Goal: Contribute content: Contribute content

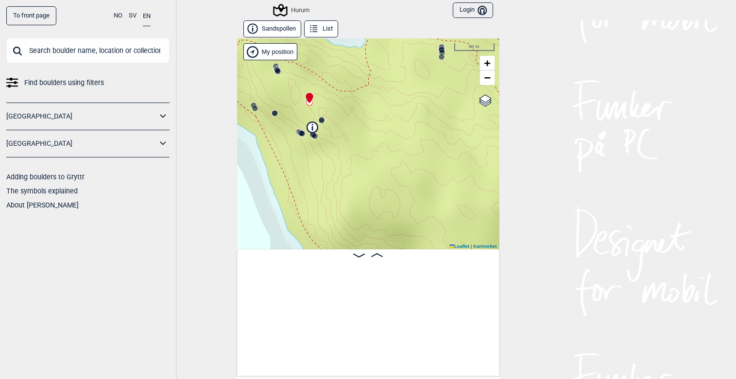
scroll to position [0, 2628]
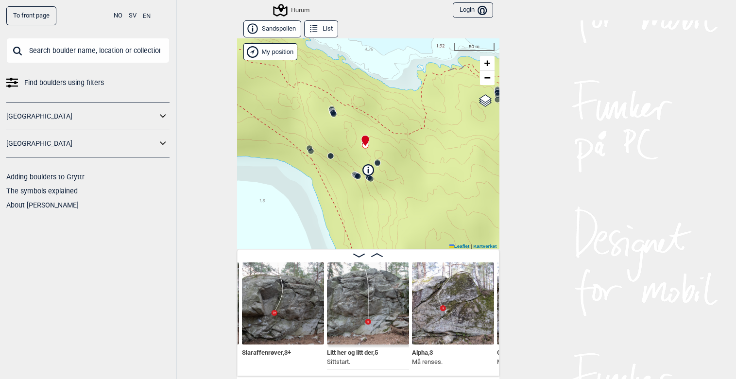
drag, startPoint x: 418, startPoint y: 124, endPoint x: 474, endPoint y: 167, distance: 70.4
click at [474, 167] on div "Hurum" at bounding box center [368, 143] width 262 height 211
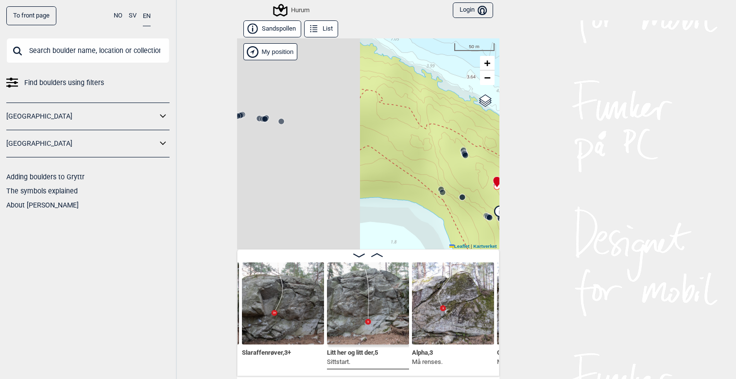
drag, startPoint x: 339, startPoint y: 144, endPoint x: 470, endPoint y: 186, distance: 138.0
click at [470, 186] on div "Hurum" at bounding box center [368, 143] width 262 height 211
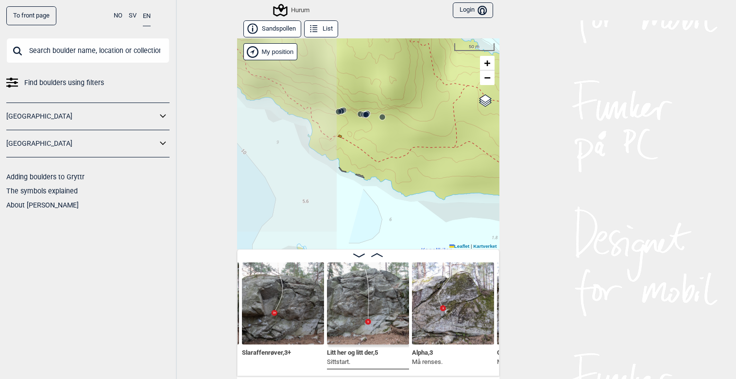
drag, startPoint x: 274, startPoint y: 130, endPoint x: 378, endPoint y: 126, distance: 103.6
click at [377, 126] on div "Hurum" at bounding box center [368, 143] width 262 height 211
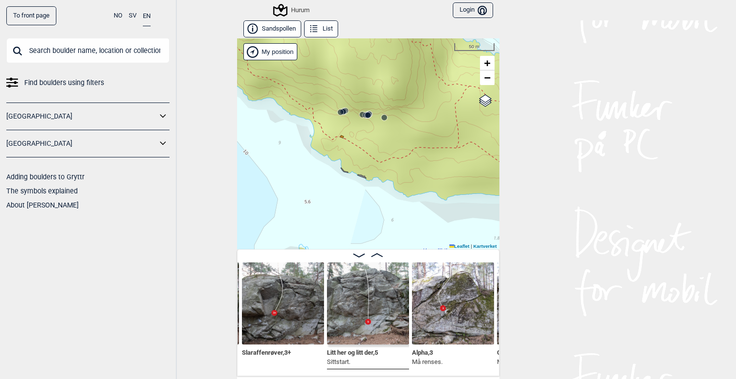
click at [345, 117] on div "Hurum" at bounding box center [368, 143] width 262 height 211
click at [338, 112] on circle at bounding box center [341, 112] width 6 height 6
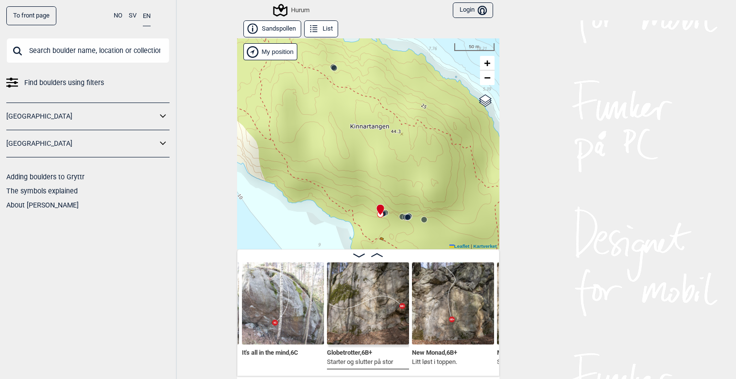
drag, startPoint x: 426, startPoint y: 207, endPoint x: 391, endPoint y: 130, distance: 84.8
click at [391, 130] on div "Hurum" at bounding box center [368, 143] width 262 height 211
click at [380, 213] on icon at bounding box center [380, 210] width 8 height 12
click at [402, 218] on icon at bounding box center [406, 217] width 8 height 8
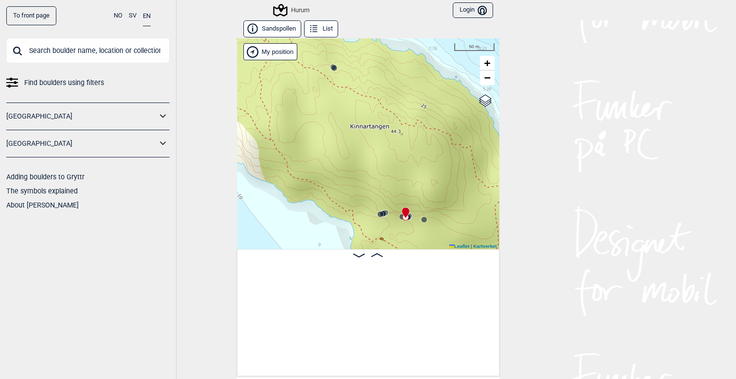
scroll to position [0, 836]
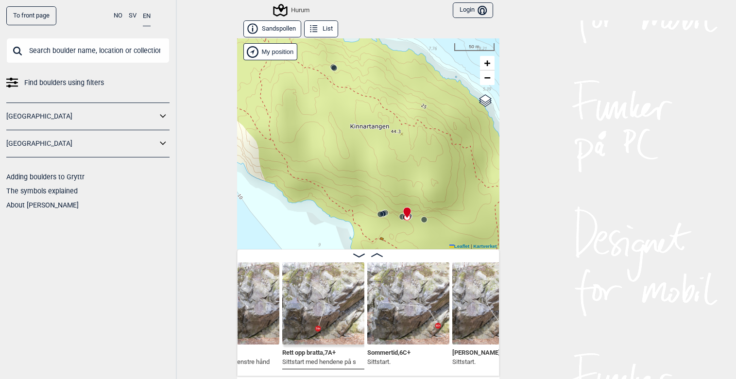
scroll to position [0, 1043]
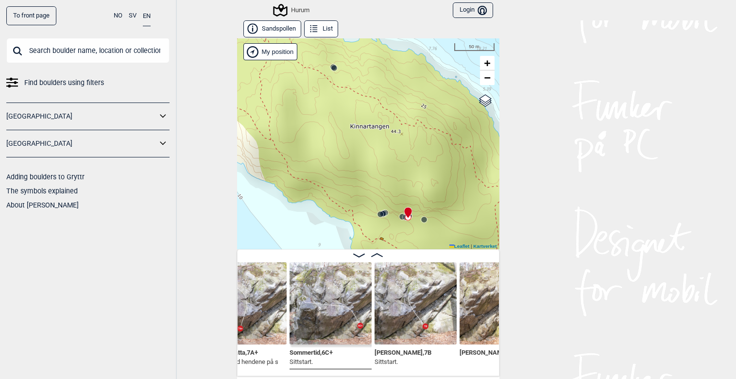
click at [417, 302] on img at bounding box center [416, 303] width 82 height 82
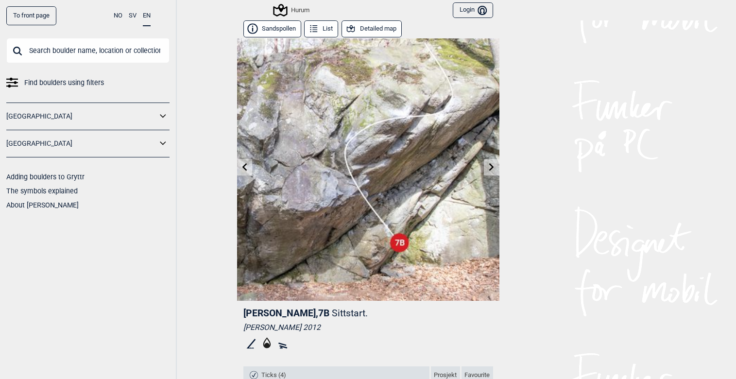
click at [242, 171] on icon at bounding box center [244, 167] width 5 height 8
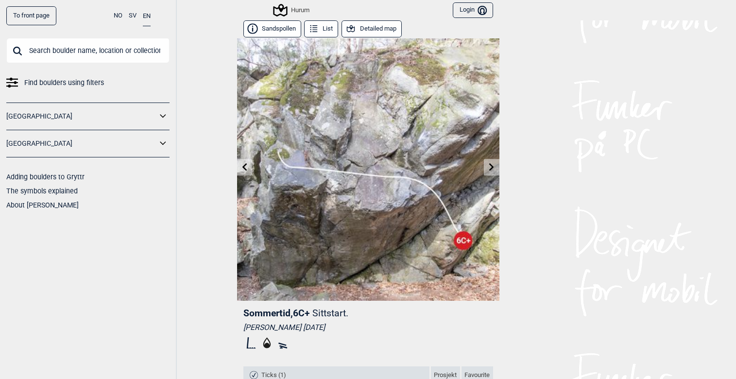
click at [242, 171] on icon at bounding box center [244, 167] width 5 height 8
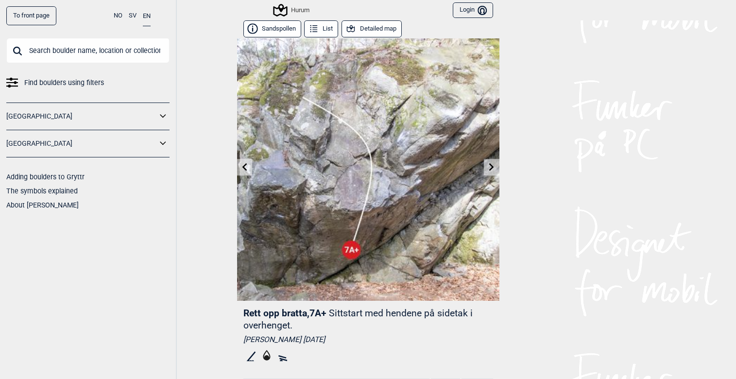
click at [242, 171] on icon at bounding box center [244, 167] width 5 height 8
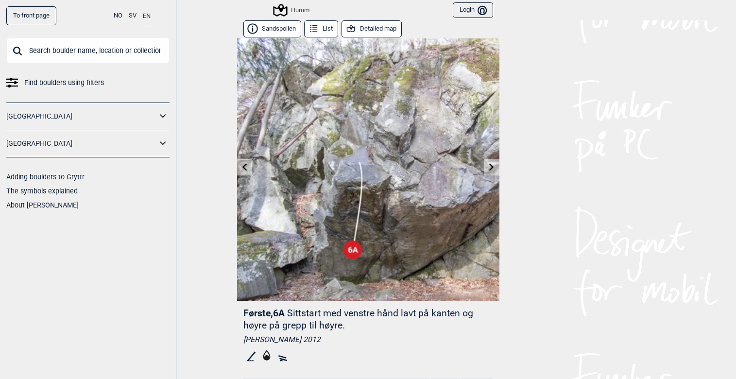
click at [76, 57] on input "text" at bounding box center [87, 50] width 163 height 25
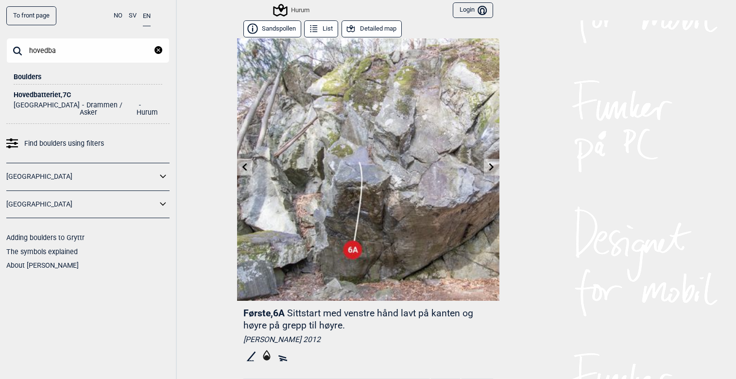
type input "hovedba"
click at [58, 96] on div "Hovedbatteriet , 7C" at bounding box center [88, 94] width 149 height 7
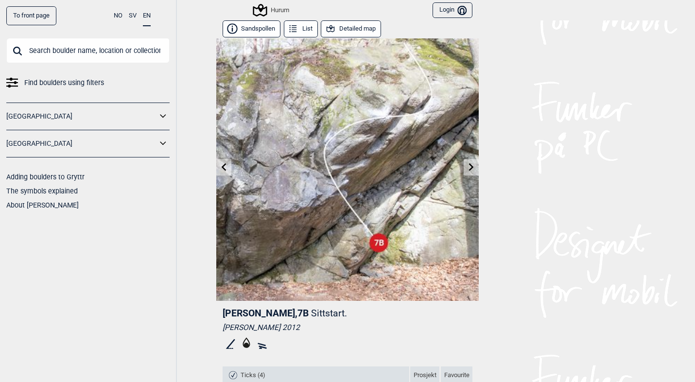
click at [224, 168] on icon at bounding box center [224, 167] width 8 height 8
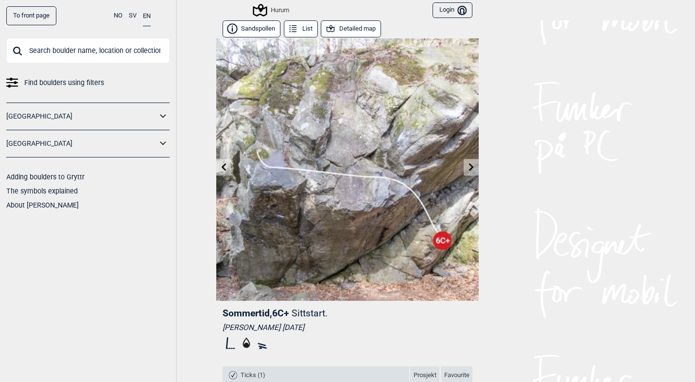
click at [224, 168] on icon at bounding box center [224, 167] width 8 height 8
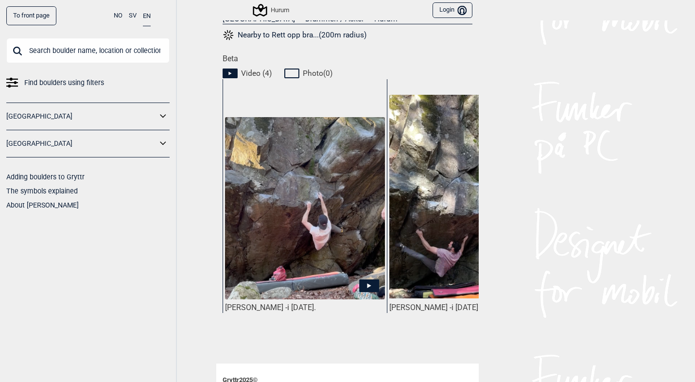
scroll to position [437, 0]
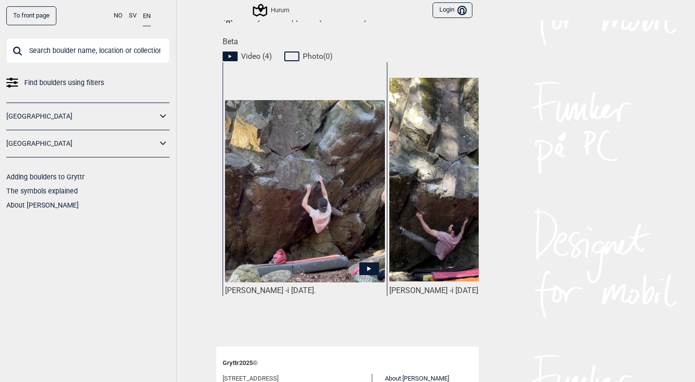
click at [360, 267] on icon at bounding box center [369, 268] width 20 height 13
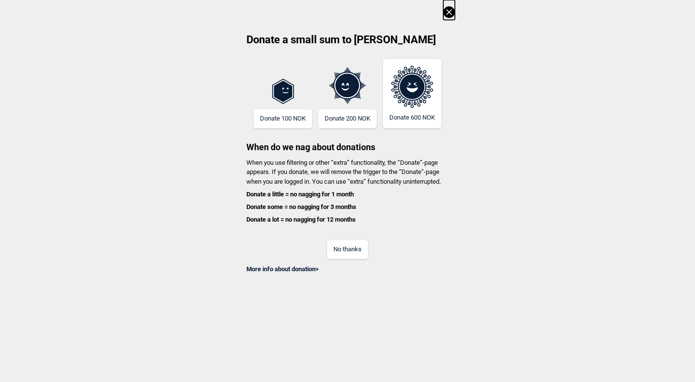
click at [446, 12] on icon at bounding box center [449, 12] width 12 height 12
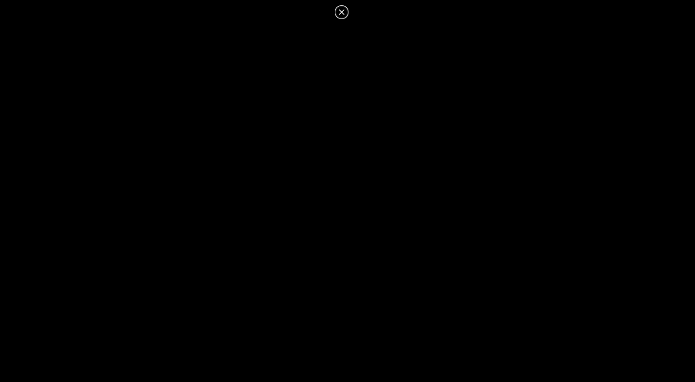
click at [341, 11] on icon at bounding box center [341, 11] width 5 height 5
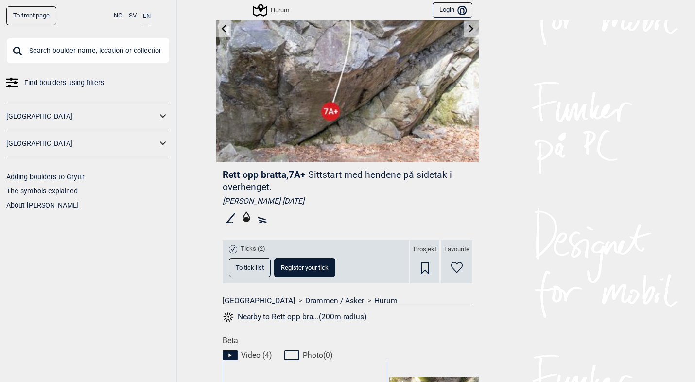
scroll to position [0, 0]
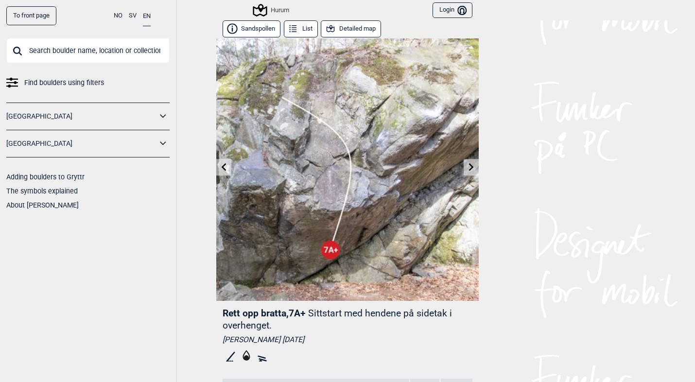
click at [220, 167] on icon at bounding box center [224, 167] width 8 height 8
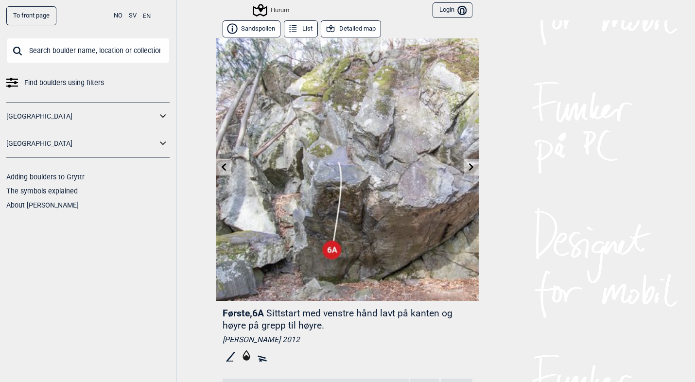
click at [220, 167] on icon at bounding box center [224, 167] width 8 height 8
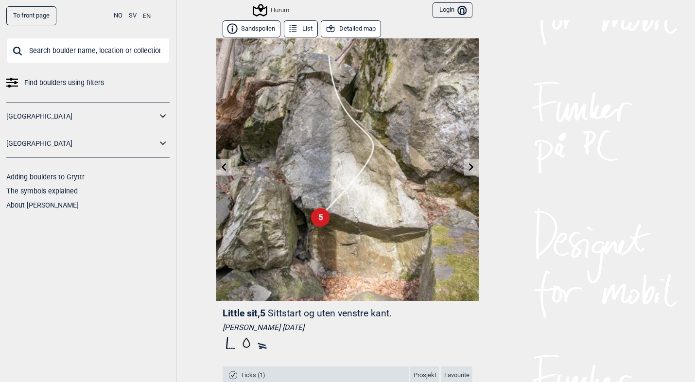
click at [222, 167] on icon at bounding box center [224, 167] width 5 height 8
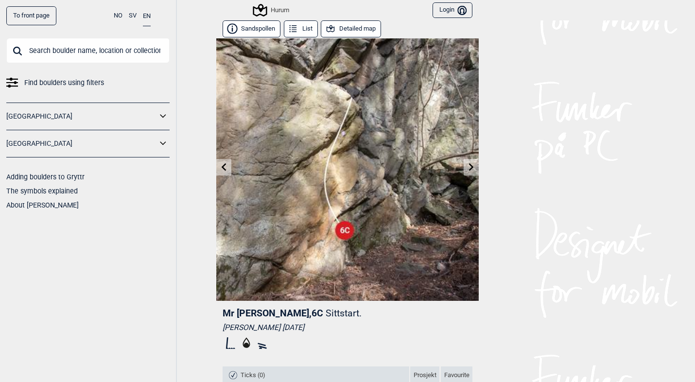
click at [467, 168] on icon at bounding box center [471, 167] width 8 height 8
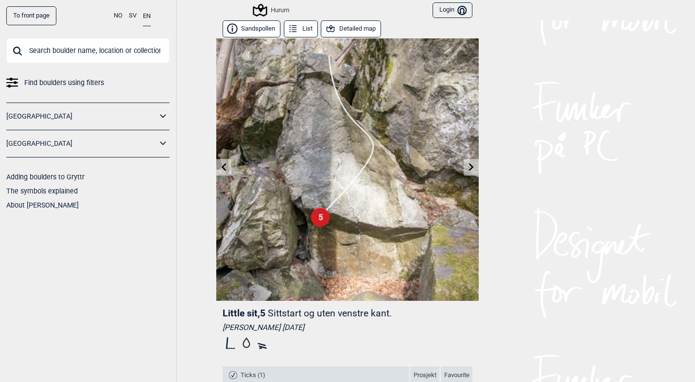
click at [467, 168] on icon at bounding box center [471, 167] width 8 height 8
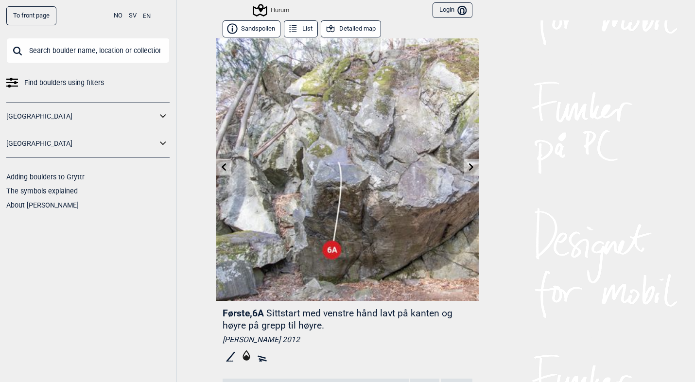
click at [467, 168] on icon at bounding box center [471, 167] width 8 height 8
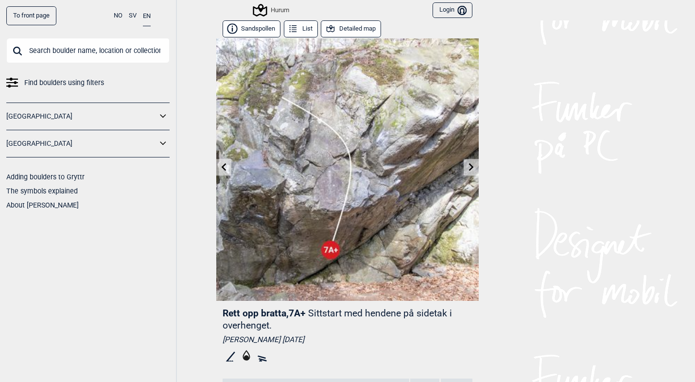
click at [467, 168] on icon at bounding box center [471, 167] width 8 height 8
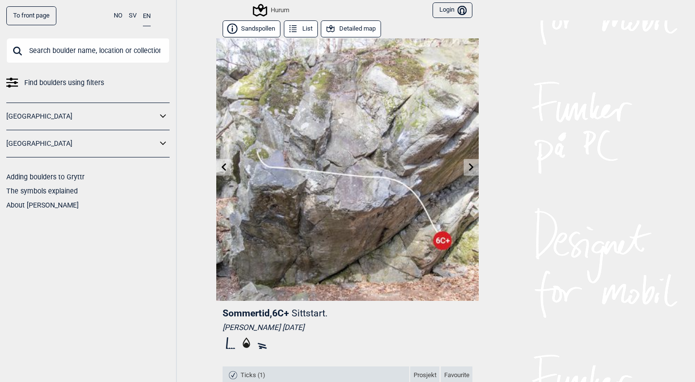
click at [467, 168] on icon at bounding box center [471, 167] width 8 height 8
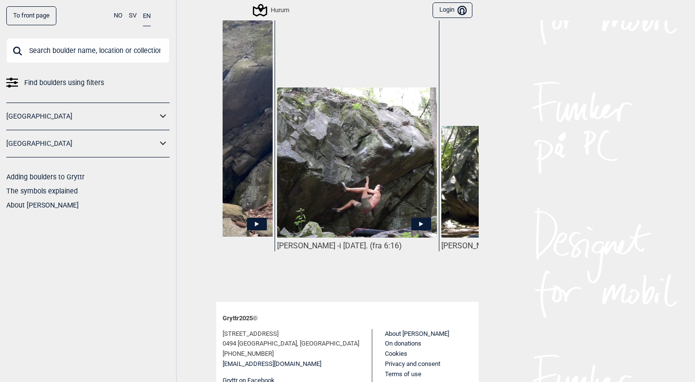
scroll to position [0, 729]
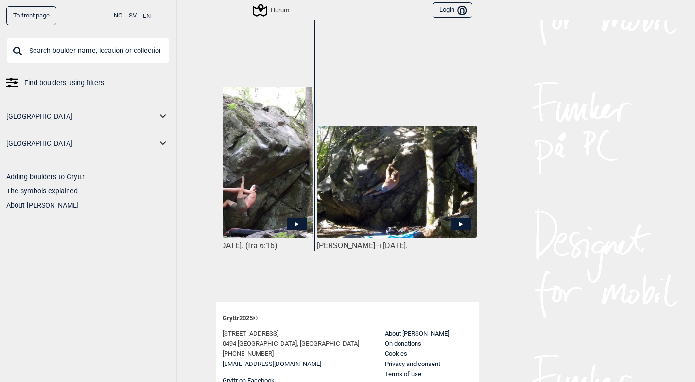
click at [386, 180] on img at bounding box center [397, 182] width 160 height 113
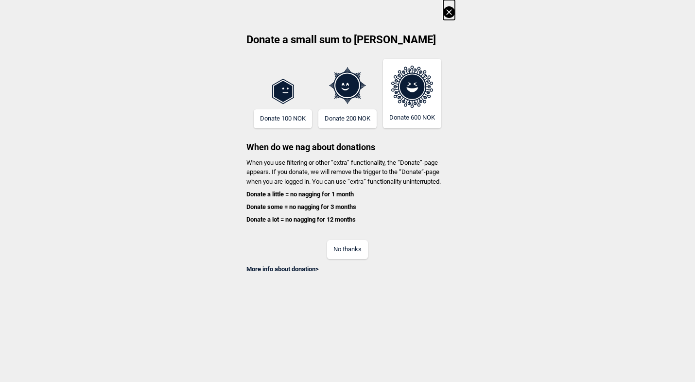
click at [448, 11] on icon at bounding box center [448, 11] width 5 height 5
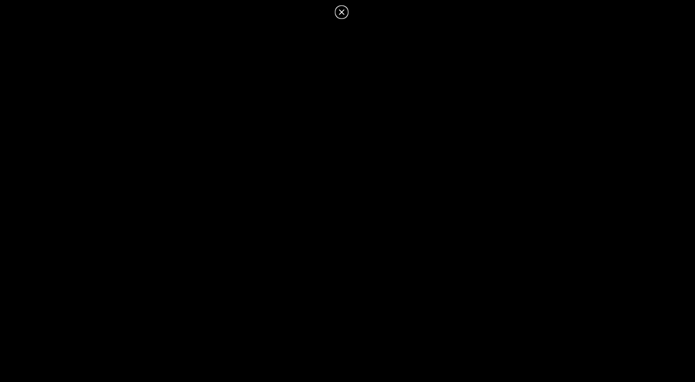
click at [341, 7] on icon at bounding box center [342, 12] width 12 height 12
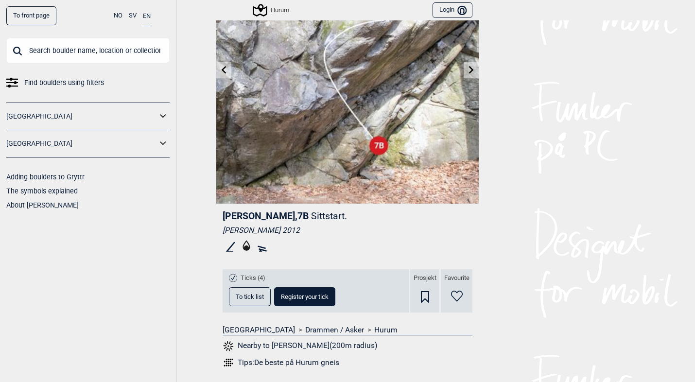
scroll to position [0, 0]
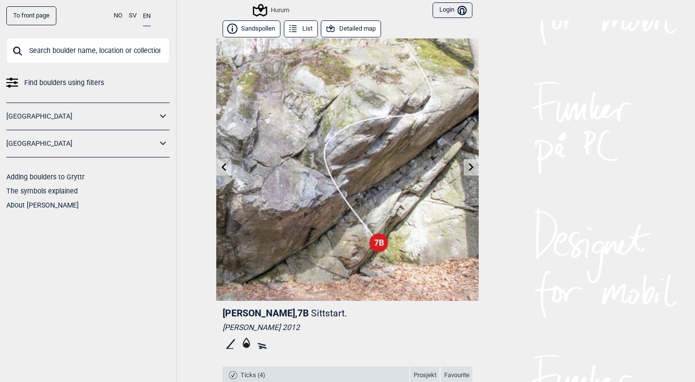
click at [335, 30] on button "Detailed map" at bounding box center [351, 28] width 60 height 17
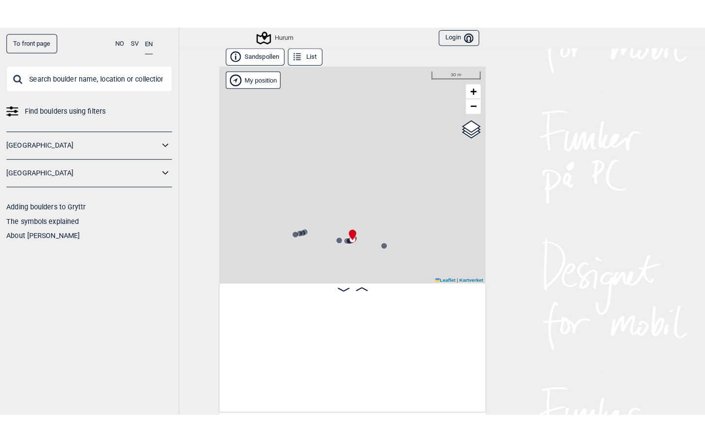
scroll to position [0, 1067]
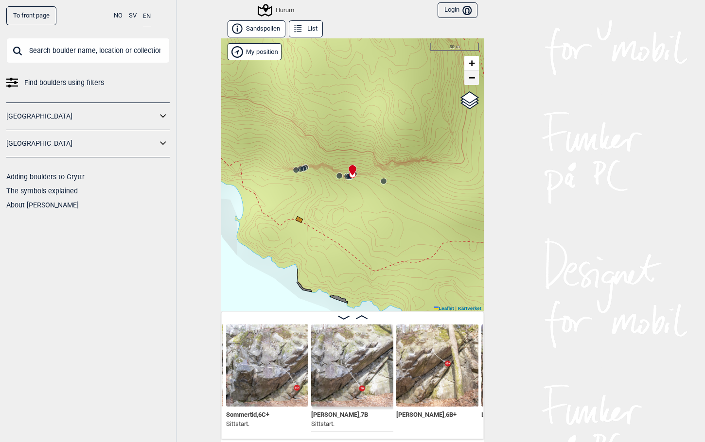
click at [468, 81] on span "−" at bounding box center [471, 77] width 6 height 12
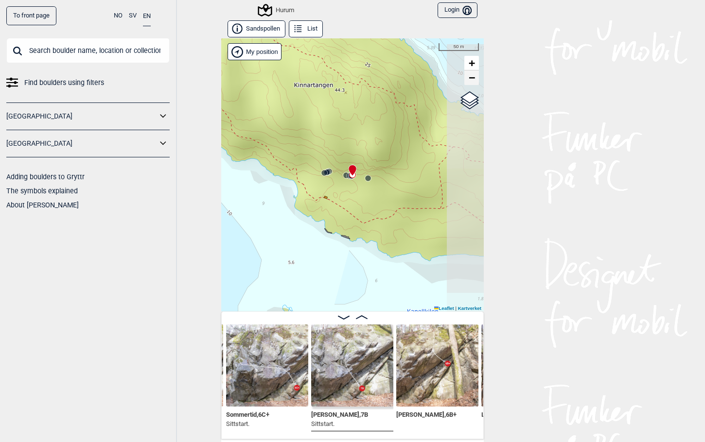
click at [468, 81] on span "−" at bounding box center [471, 77] width 6 height 12
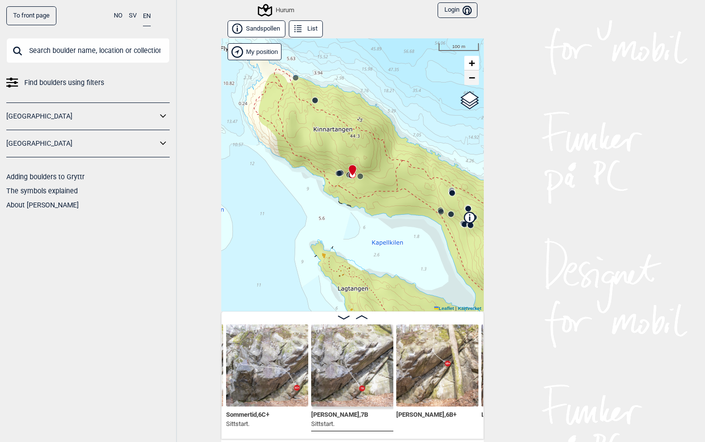
click at [468, 81] on span "−" at bounding box center [471, 77] width 6 height 12
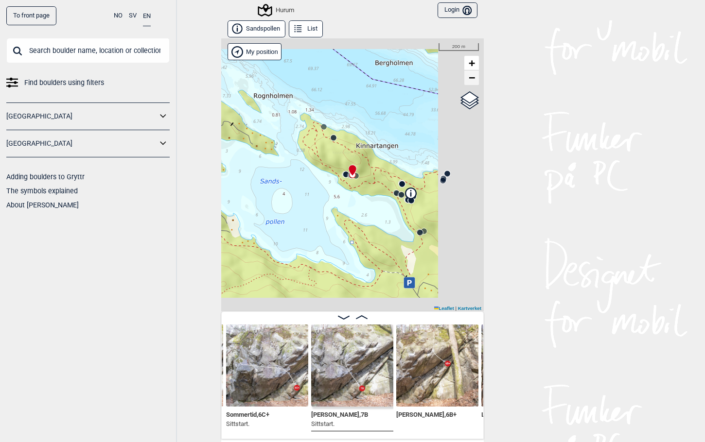
click at [468, 81] on span "−" at bounding box center [471, 77] width 6 height 12
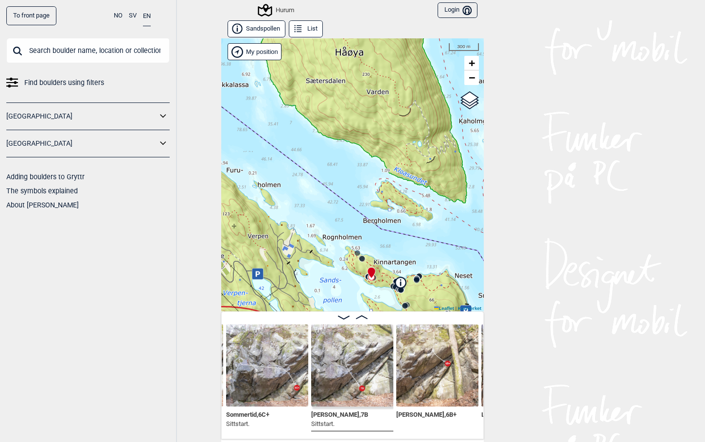
drag, startPoint x: 411, startPoint y: 165, endPoint x: 430, endPoint y: 267, distance: 103.8
click at [430, 267] on div "Hurum" at bounding box center [352, 174] width 262 height 273
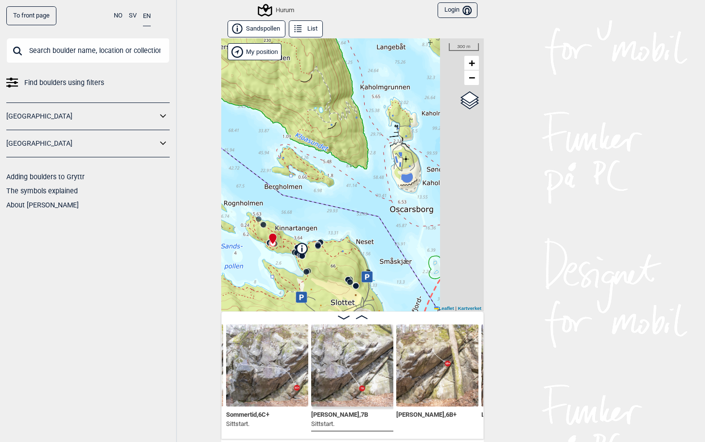
drag, startPoint x: 399, startPoint y: 239, endPoint x: 300, endPoint y: 205, distance: 104.3
click at [300, 205] on div "Hurum" at bounding box center [352, 174] width 262 height 273
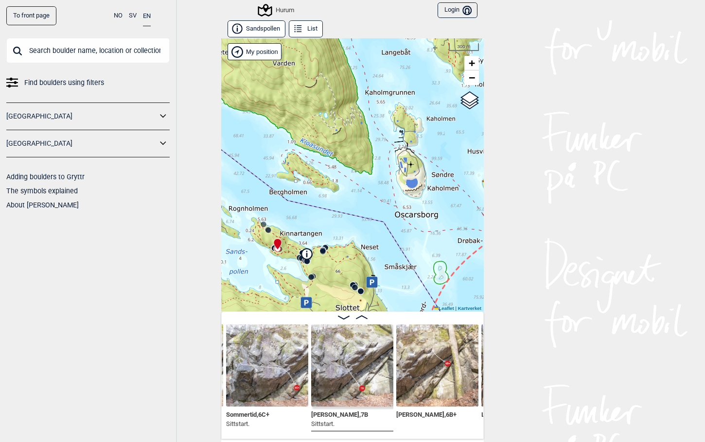
drag, startPoint x: 298, startPoint y: 197, endPoint x: 353, endPoint y: 251, distance: 77.3
click at [353, 251] on div "Hurum" at bounding box center [352, 174] width 262 height 273
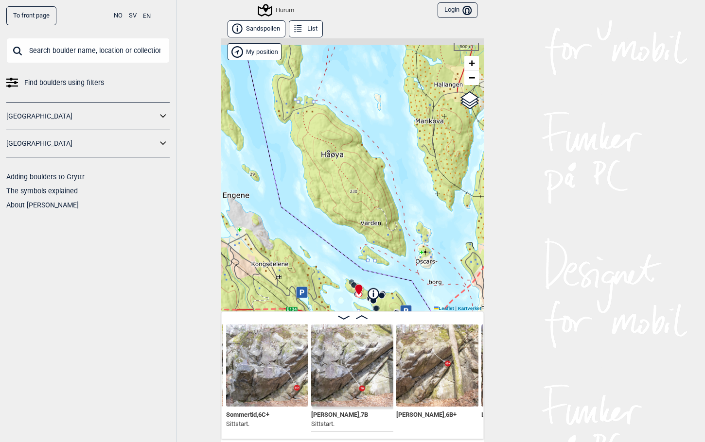
drag, startPoint x: 329, startPoint y: 159, endPoint x: 378, endPoint y: 224, distance: 80.6
click at [378, 224] on div "Hurum" at bounding box center [352, 174] width 262 height 273
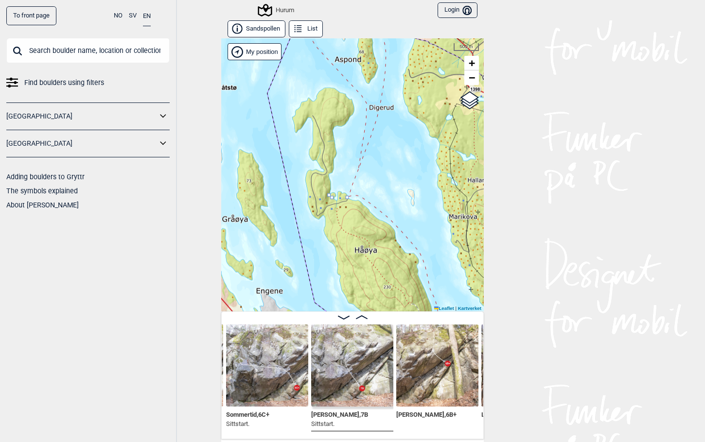
drag, startPoint x: 361, startPoint y: 123, endPoint x: 356, endPoint y: 191, distance: 68.7
click at [356, 191] on div "Hurum" at bounding box center [352, 174] width 262 height 273
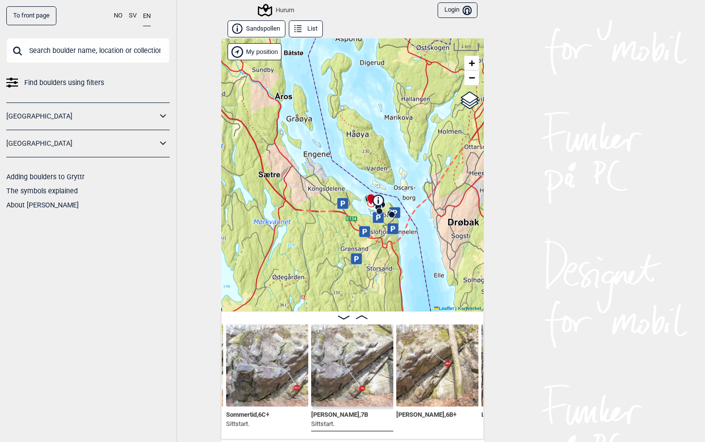
drag, startPoint x: 383, startPoint y: 235, endPoint x: 365, endPoint y: 136, distance: 100.3
click at [365, 138] on div "Hurum" at bounding box center [352, 174] width 262 height 273
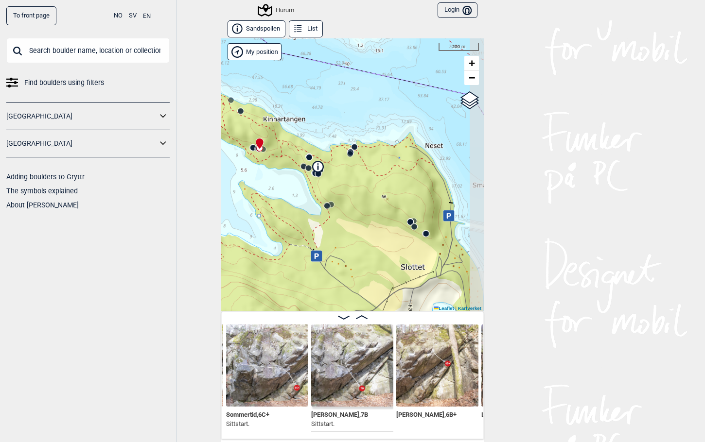
drag, startPoint x: 341, startPoint y: 237, endPoint x: 301, endPoint y: 164, distance: 82.4
click at [301, 164] on div "Hurum" at bounding box center [352, 174] width 262 height 273
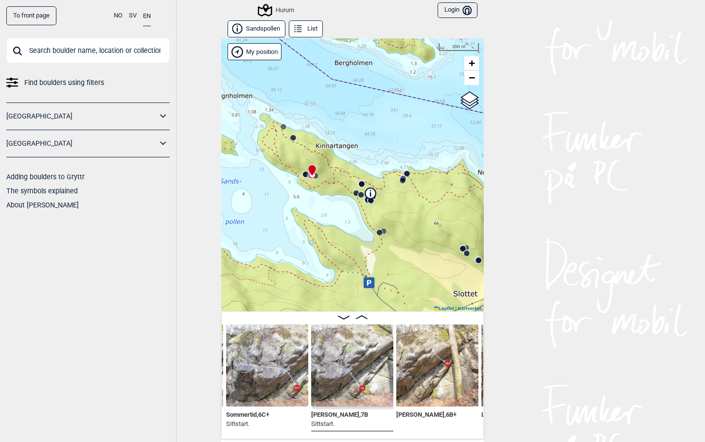
drag, startPoint x: 280, startPoint y: 155, endPoint x: 335, endPoint y: 191, distance: 65.6
click at [335, 191] on div "Hurum" at bounding box center [352, 174] width 262 height 273
click at [280, 127] on circle at bounding box center [283, 127] width 6 height 6
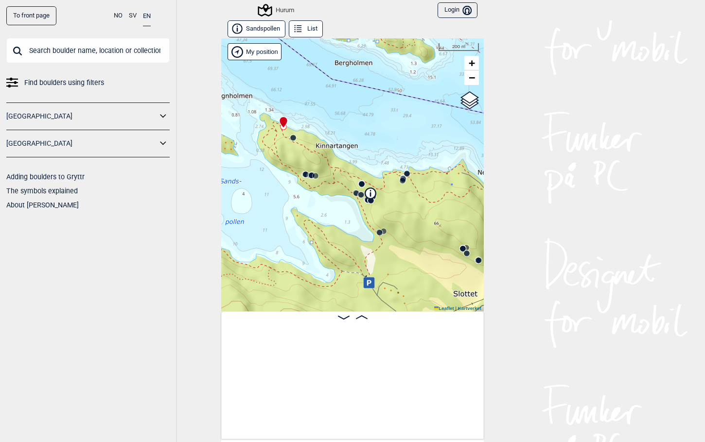
scroll to position [0, 76]
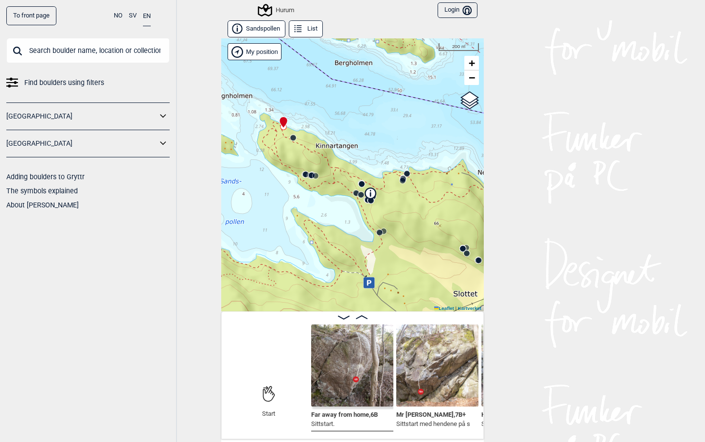
click at [429, 361] on img at bounding box center [437, 366] width 82 height 82
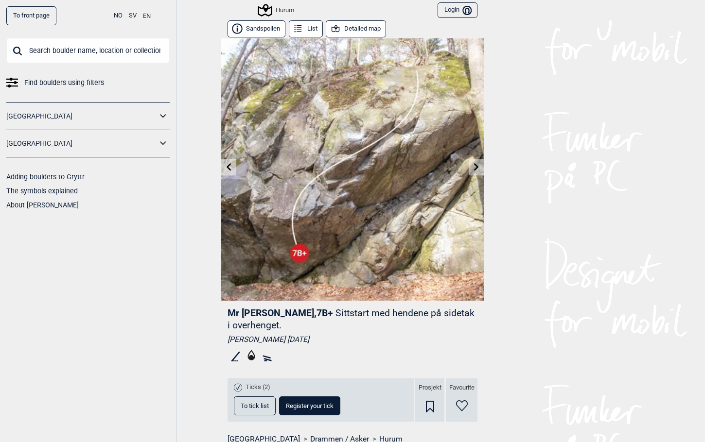
click at [330, 26] on icon at bounding box center [335, 29] width 11 height 11
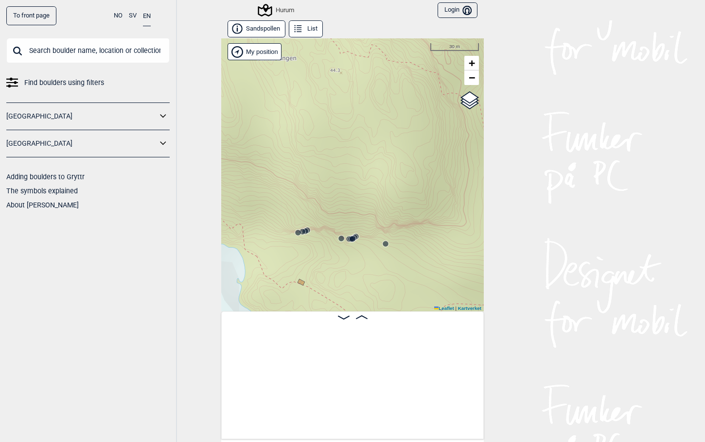
scroll to position [0, 161]
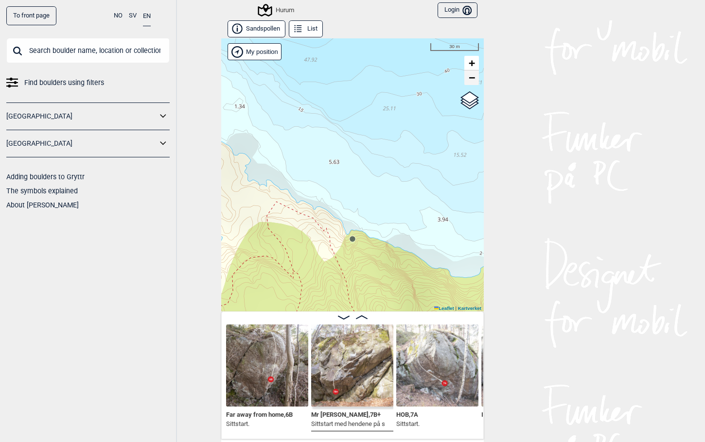
click at [470, 81] on span "−" at bounding box center [471, 77] width 6 height 12
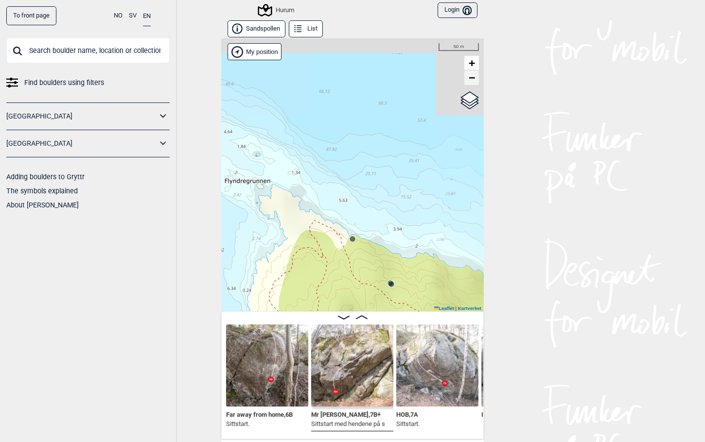
click at [470, 81] on span "−" at bounding box center [471, 77] width 6 height 12
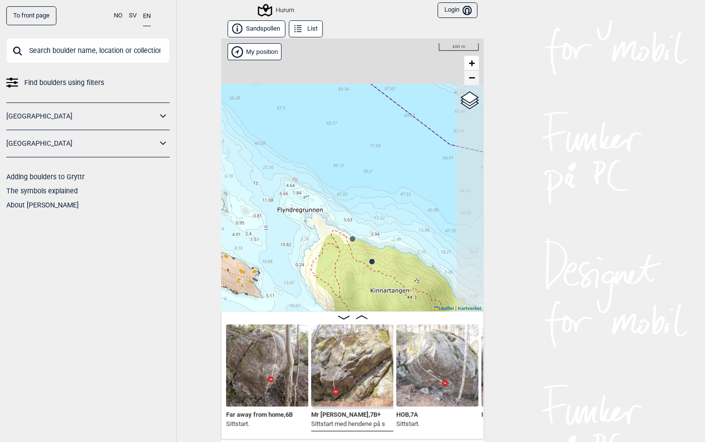
click at [470, 81] on span "−" at bounding box center [471, 77] width 6 height 12
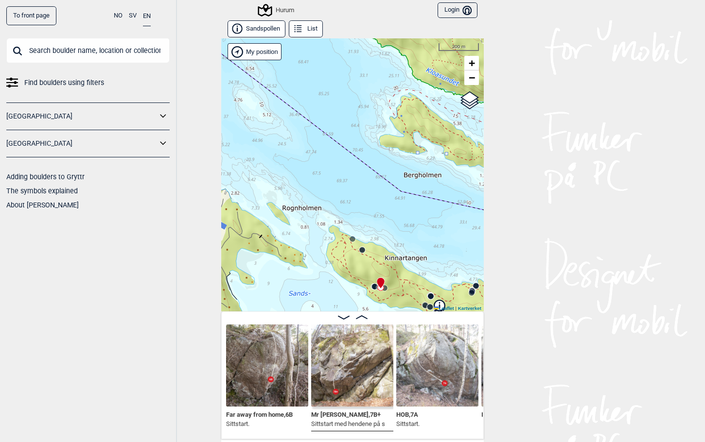
click at [359, 255] on div "Hurum" at bounding box center [352, 174] width 262 height 273
click at [359, 250] on circle at bounding box center [362, 250] width 6 height 6
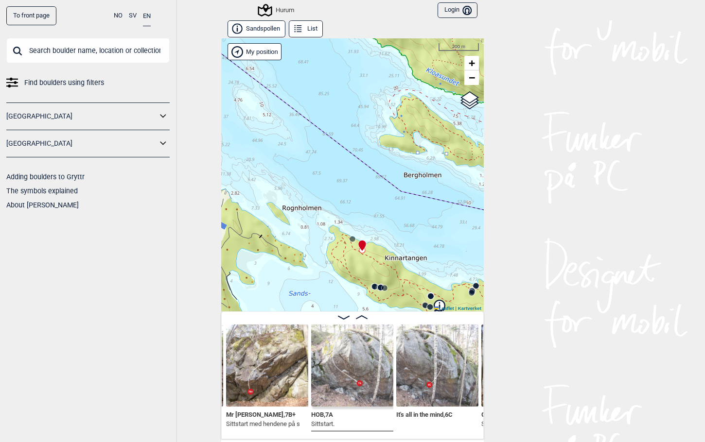
click at [350, 361] on img at bounding box center [352, 366] width 82 height 82
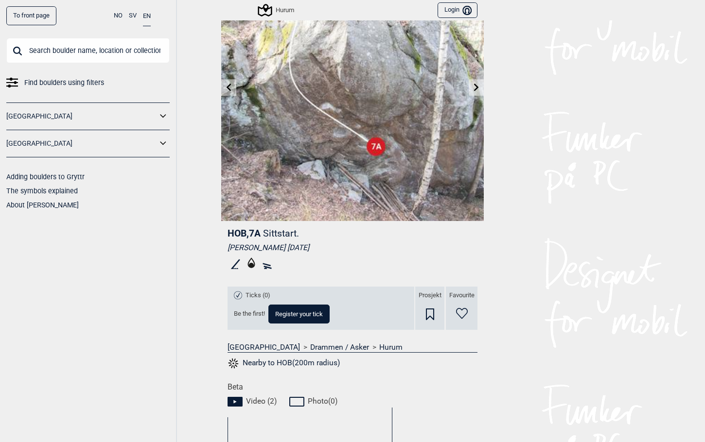
scroll to position [97, 0]
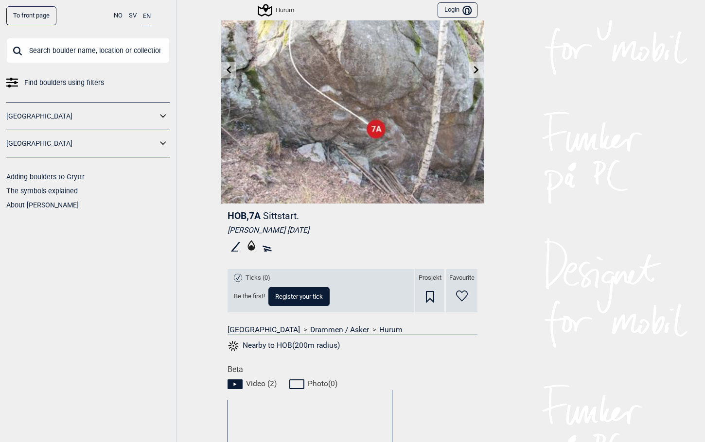
click at [250, 381] on span "Video ( 2 )" at bounding box center [261, 384] width 31 height 10
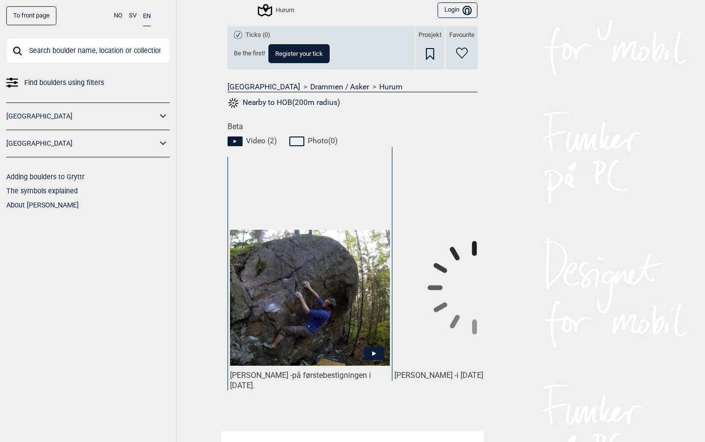
click at [372, 350] on icon at bounding box center [374, 353] width 20 height 13
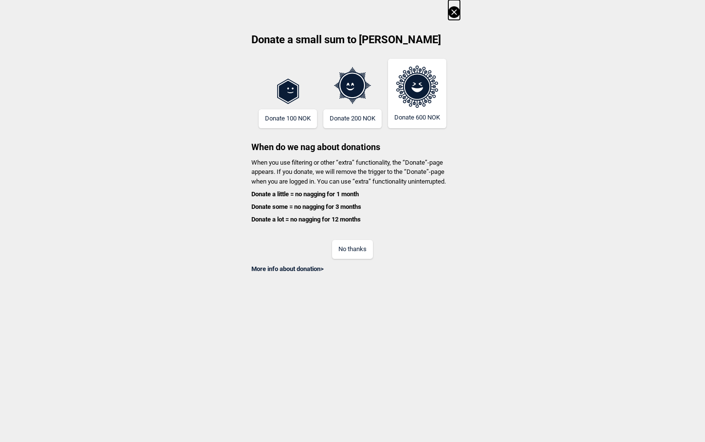
click at [454, 13] on icon at bounding box center [453, 11] width 5 height 5
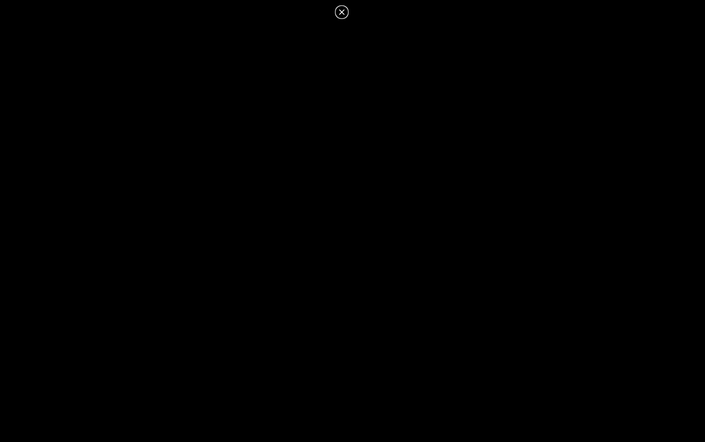
click at [342, 10] on icon at bounding box center [342, 12] width 12 height 12
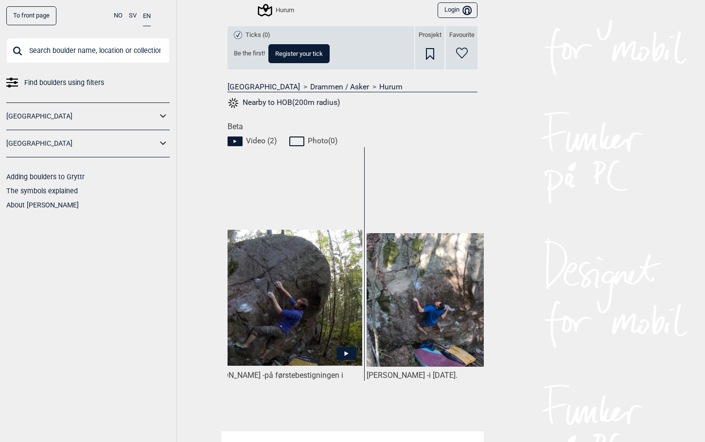
scroll to position [0, 72]
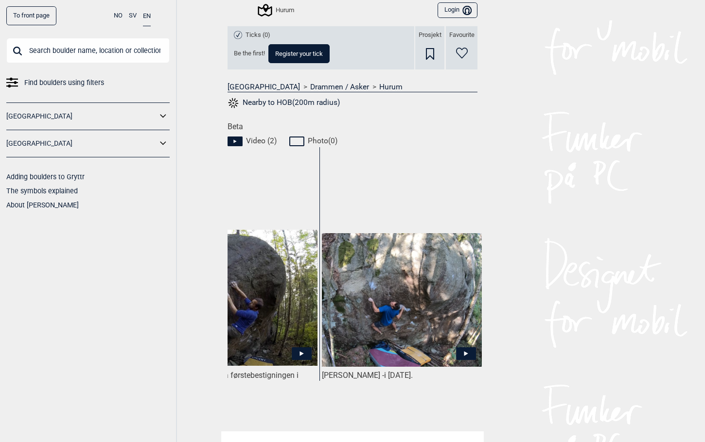
click at [464, 354] on icon at bounding box center [466, 353] width 4 height 5
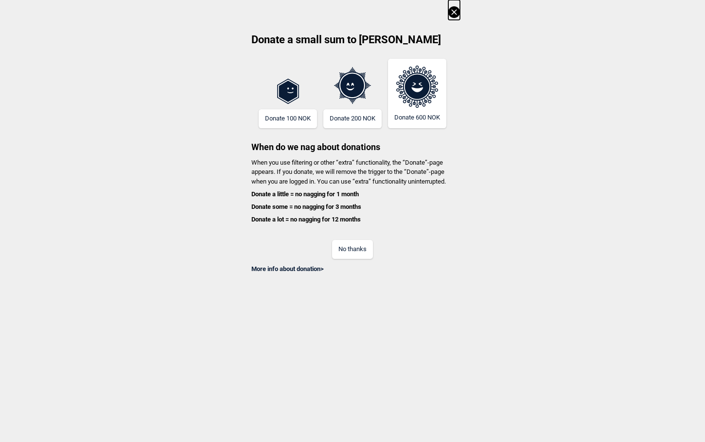
click at [458, 14] on icon at bounding box center [454, 12] width 12 height 12
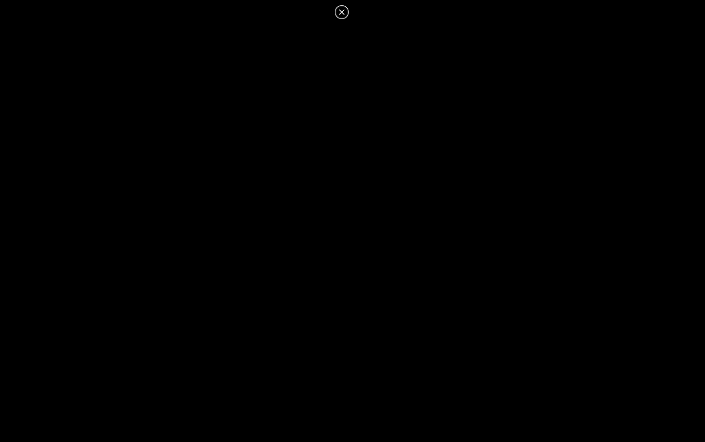
click at [344, 11] on icon at bounding box center [342, 12] width 12 height 12
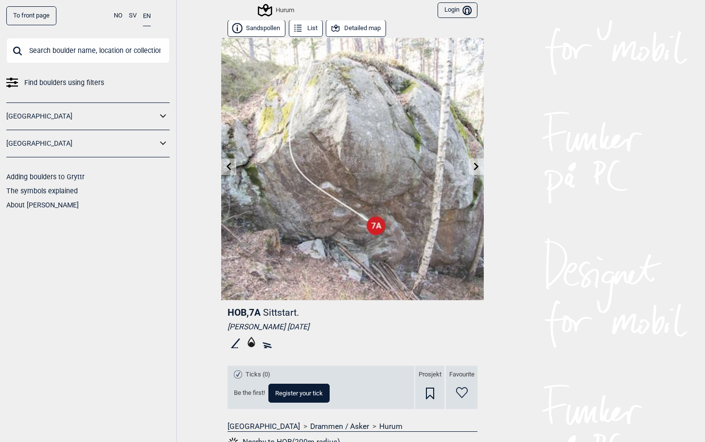
scroll to position [0, 0]
click at [351, 26] on button "Detailed map" at bounding box center [356, 28] width 60 height 17
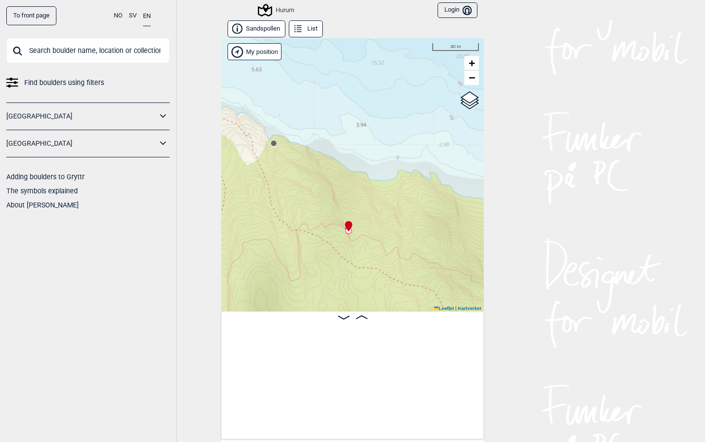
scroll to position [0, 246]
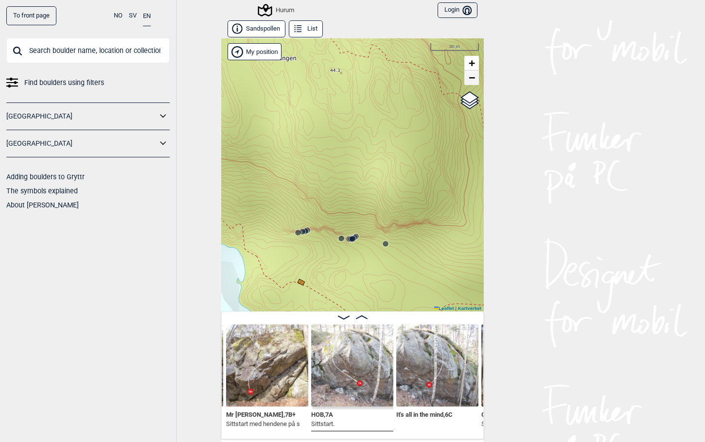
click at [468, 80] on span "−" at bounding box center [471, 77] width 6 height 12
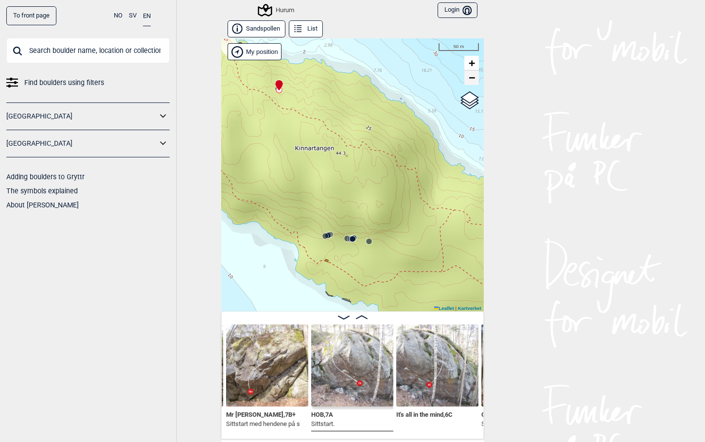
click at [467, 84] on link "−" at bounding box center [471, 77] width 15 height 15
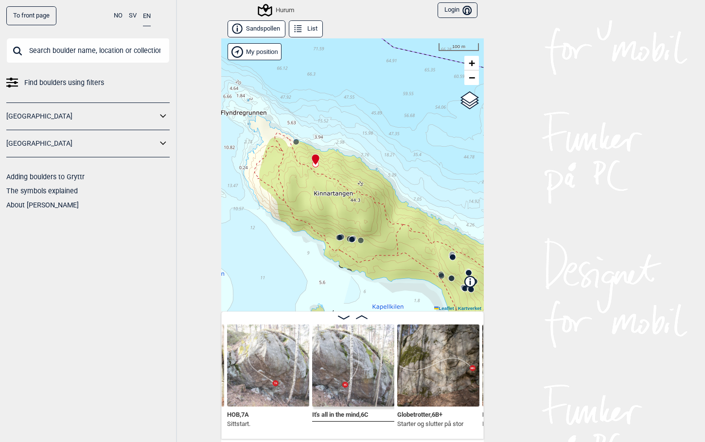
scroll to position [0, 350]
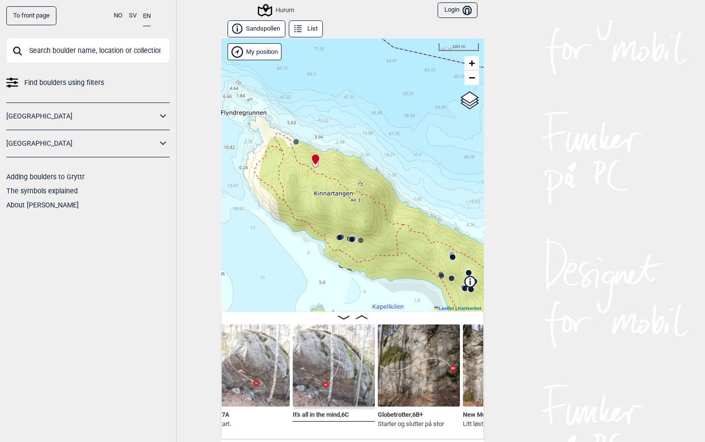
click at [293, 145] on icon at bounding box center [296, 142] width 8 height 8
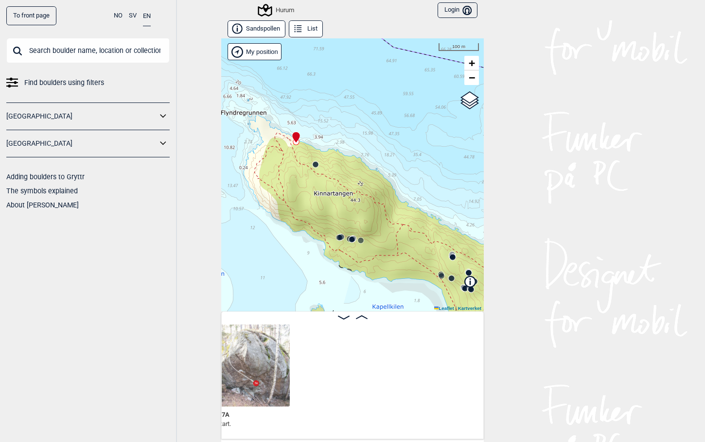
scroll to position [0, 76]
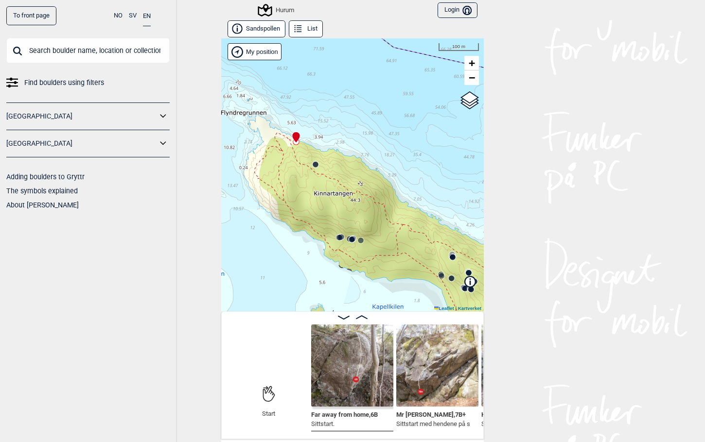
click at [313, 165] on circle at bounding box center [315, 165] width 6 height 6
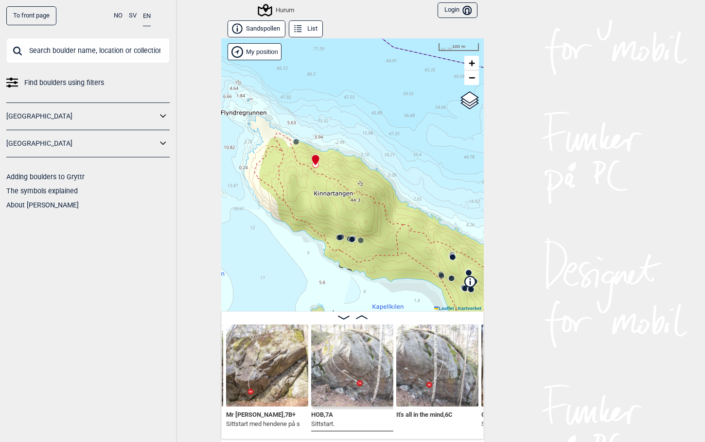
click at [336, 240] on circle at bounding box center [339, 237] width 6 height 6
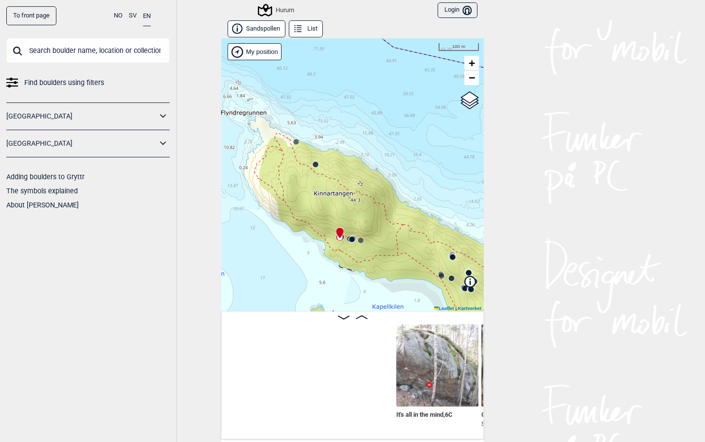
scroll to position [0, 501]
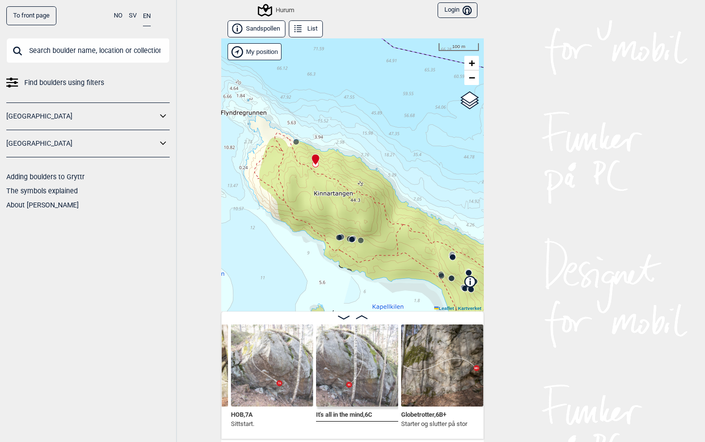
scroll to position [0, 346]
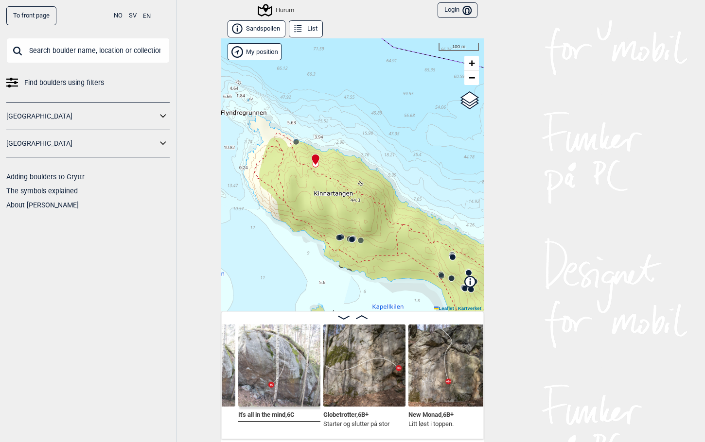
scroll to position [0, 424]
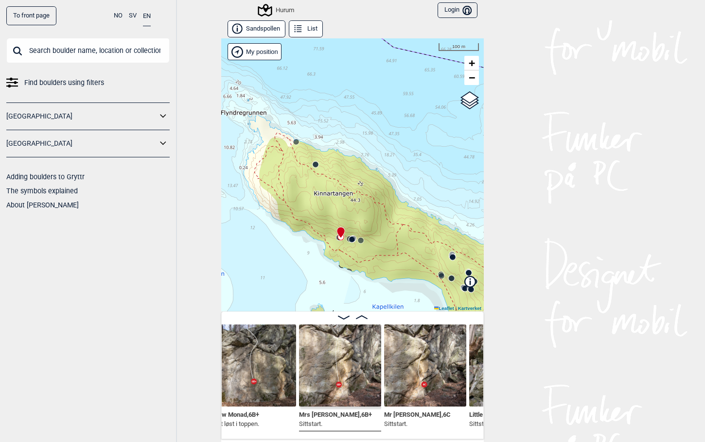
scroll to position [0, 618]
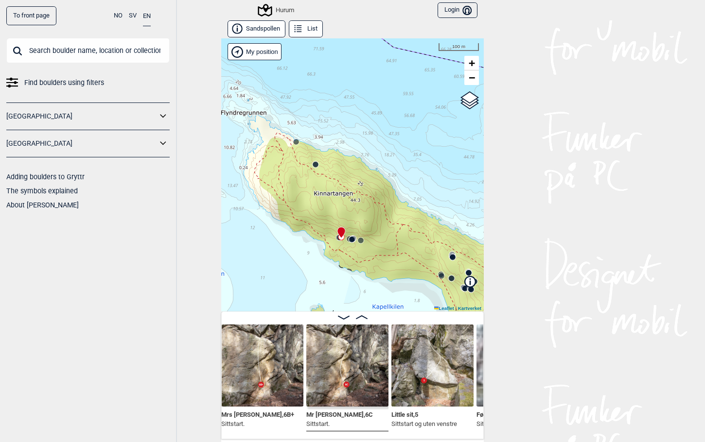
scroll to position [0, 696]
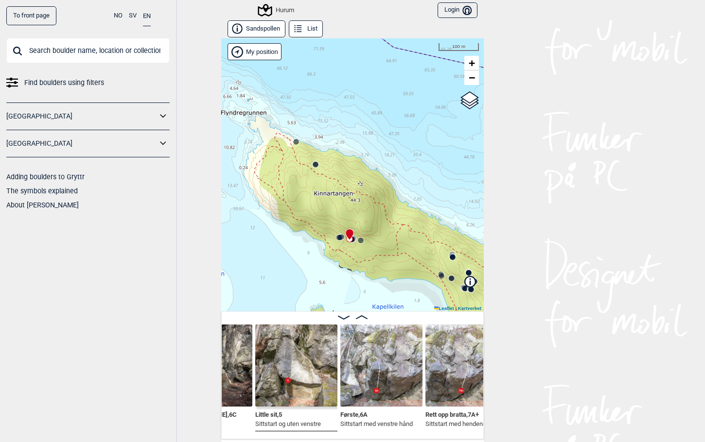
scroll to position [0, 832]
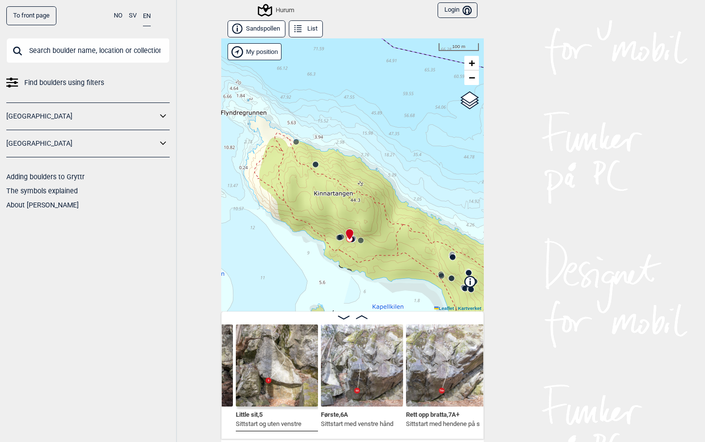
scroll to position [0, 851]
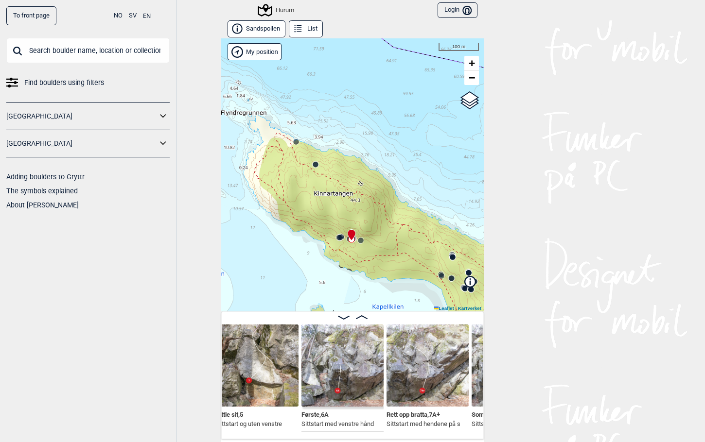
click at [344, 374] on img at bounding box center [342, 366] width 82 height 82
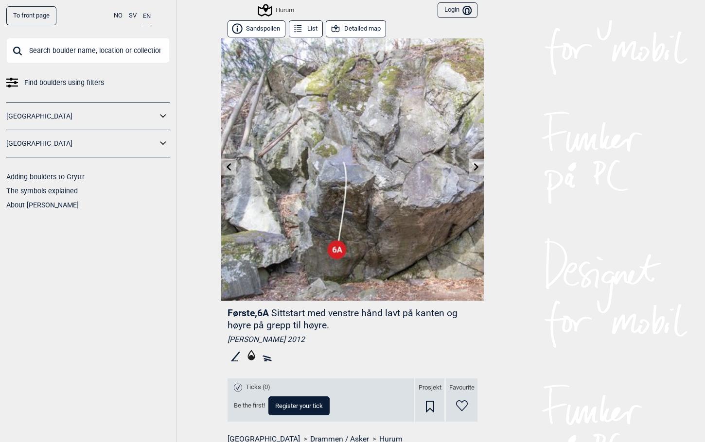
click at [342, 26] on button "Detailed map" at bounding box center [356, 28] width 60 height 17
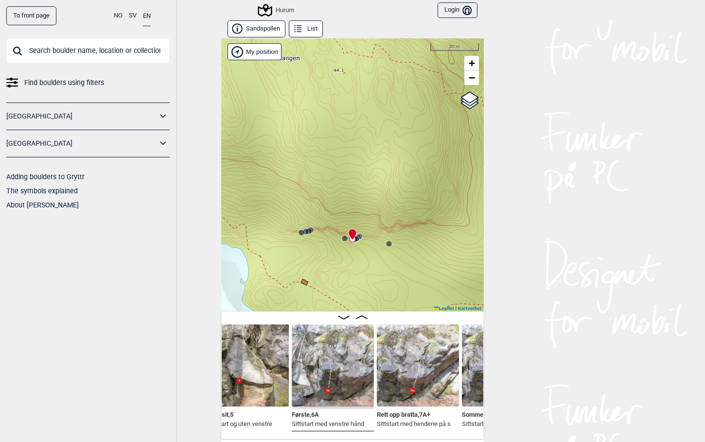
scroll to position [0, 860]
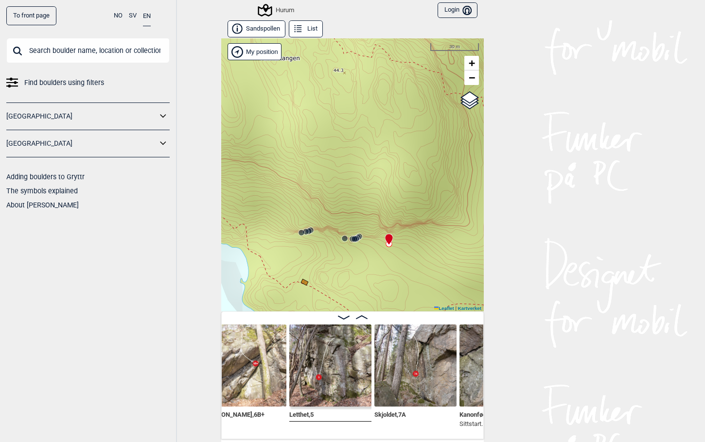
scroll to position [0, 1288]
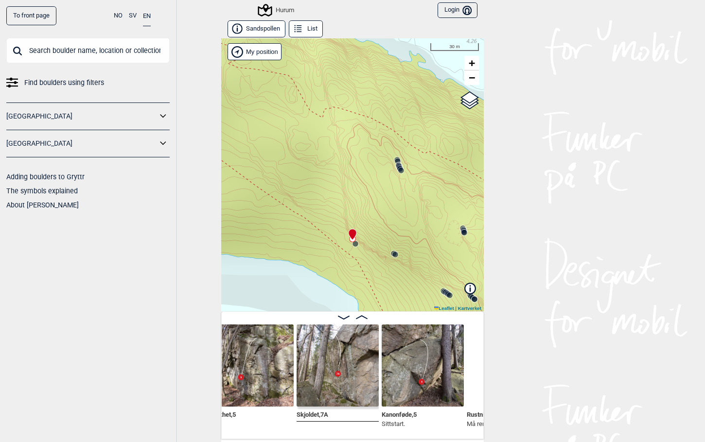
scroll to position [0, 1365]
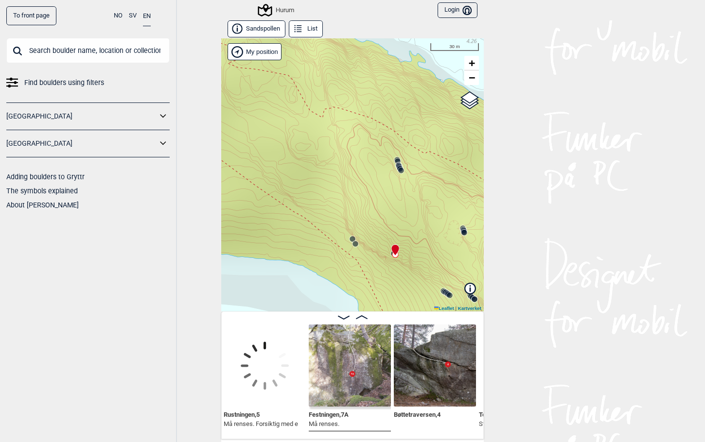
scroll to position [0, 1599]
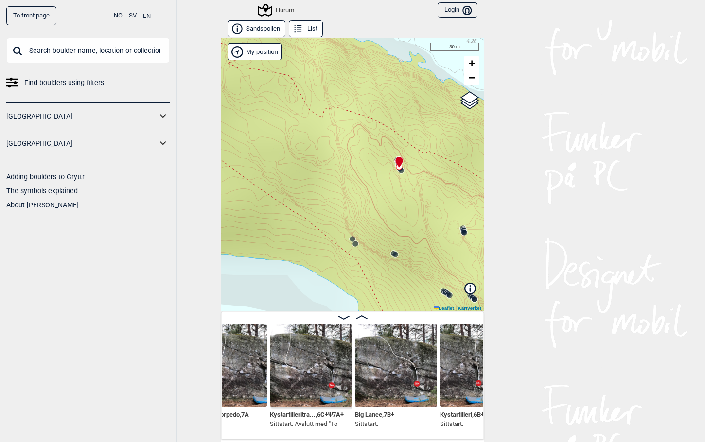
scroll to position [0, 1987]
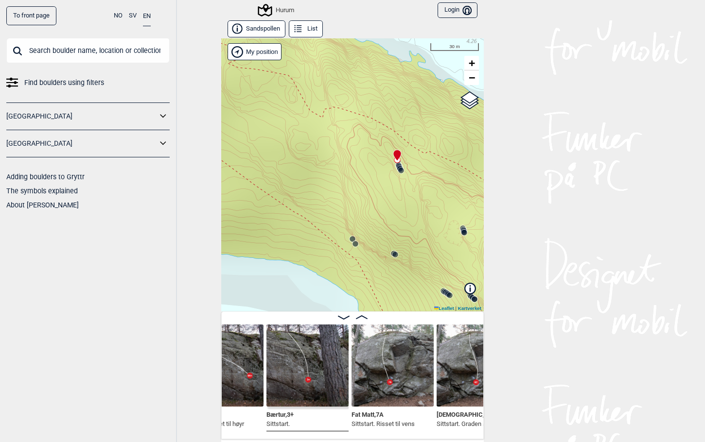
scroll to position [0, 2343]
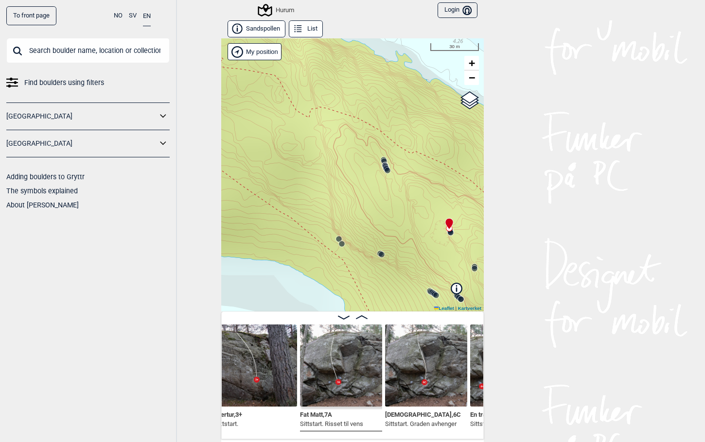
scroll to position [0, 2343]
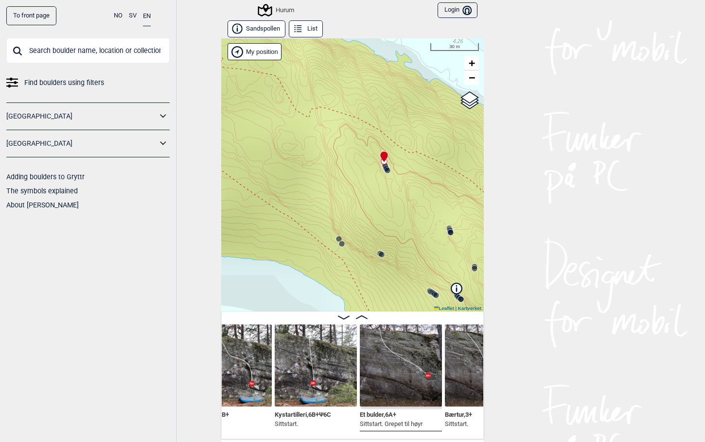
scroll to position [0, 2123]
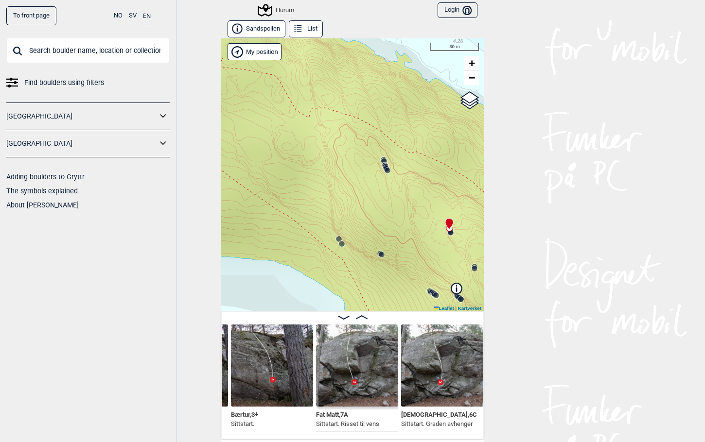
scroll to position [0, 2357]
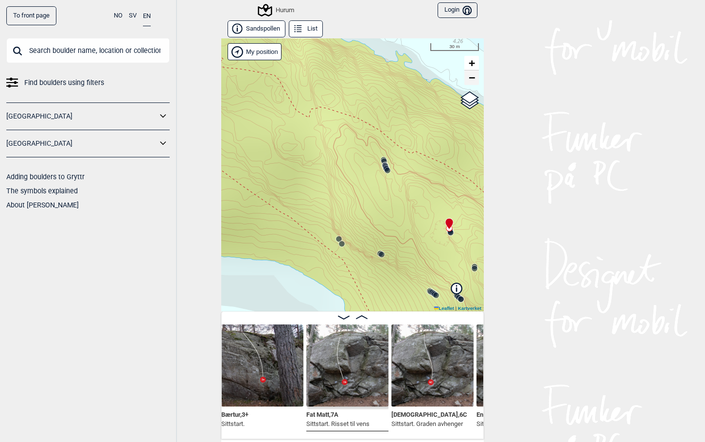
click at [468, 77] on span "−" at bounding box center [471, 77] width 6 height 12
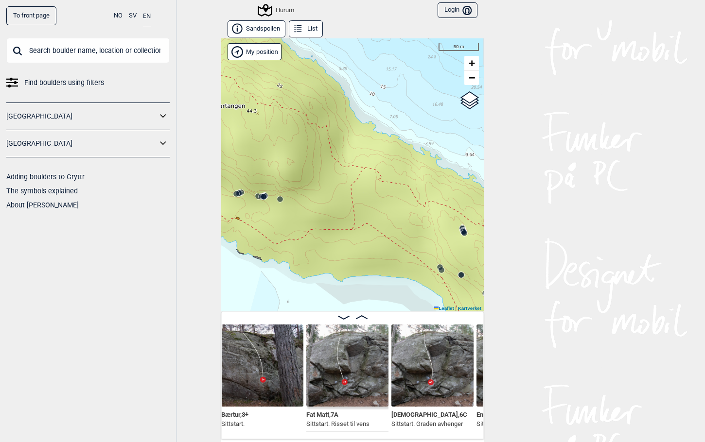
drag, startPoint x: 332, startPoint y: 234, endPoint x: 412, endPoint y: 259, distance: 83.4
click at [412, 259] on div "Hurum" at bounding box center [352, 174] width 262 height 273
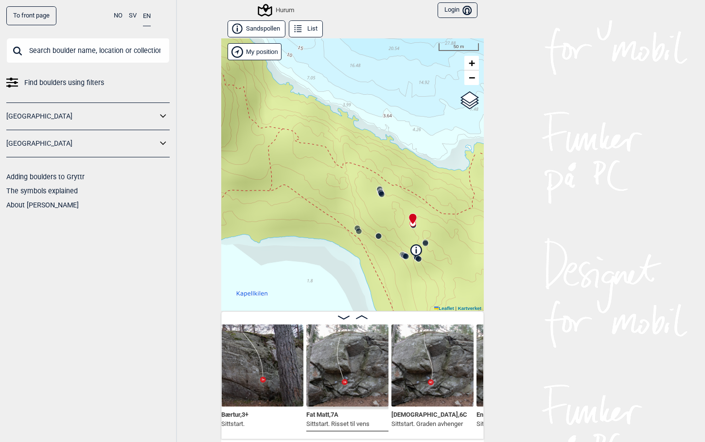
drag, startPoint x: 424, startPoint y: 240, endPoint x: 340, endPoint y: 201, distance: 92.6
click at [340, 201] on div "Hurum" at bounding box center [352, 174] width 262 height 273
click at [434, 360] on img at bounding box center [432, 366] width 82 height 82
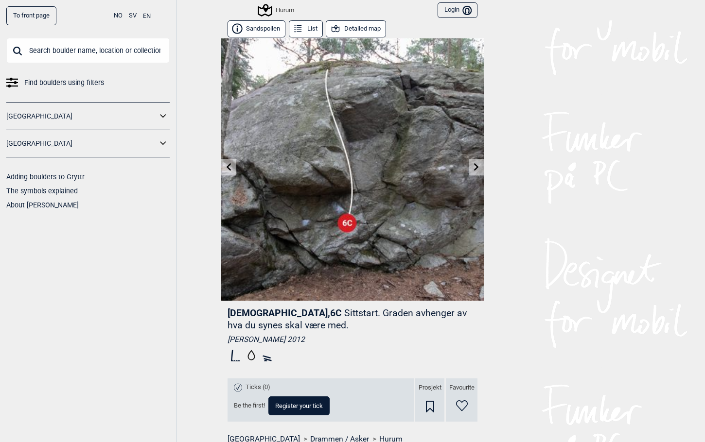
click at [225, 167] on icon at bounding box center [229, 167] width 8 height 8
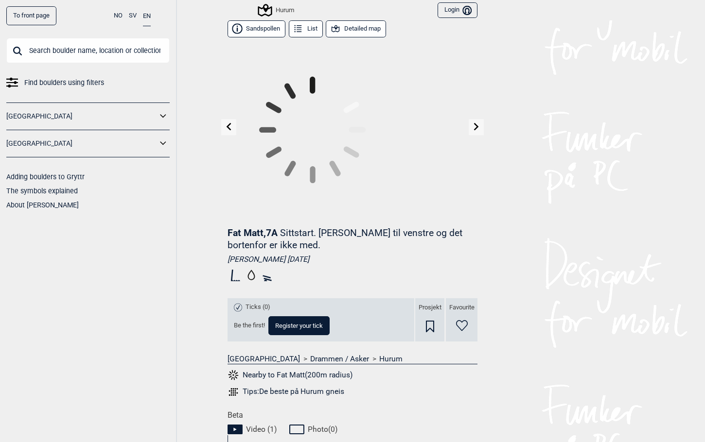
click at [474, 127] on icon at bounding box center [476, 127] width 5 height 8
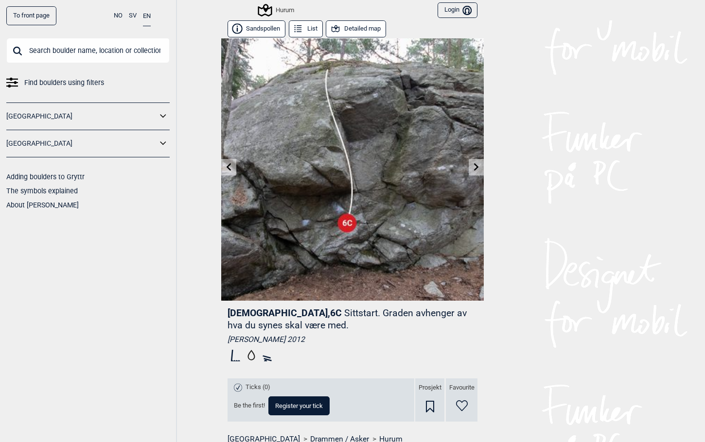
click at [225, 166] on icon at bounding box center [229, 167] width 8 height 8
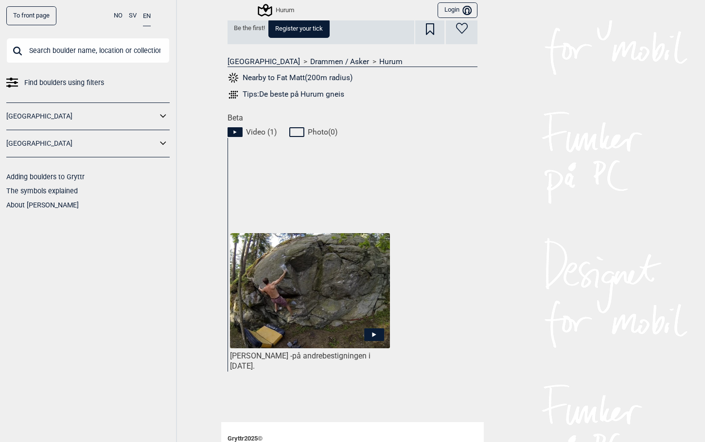
scroll to position [389, 0]
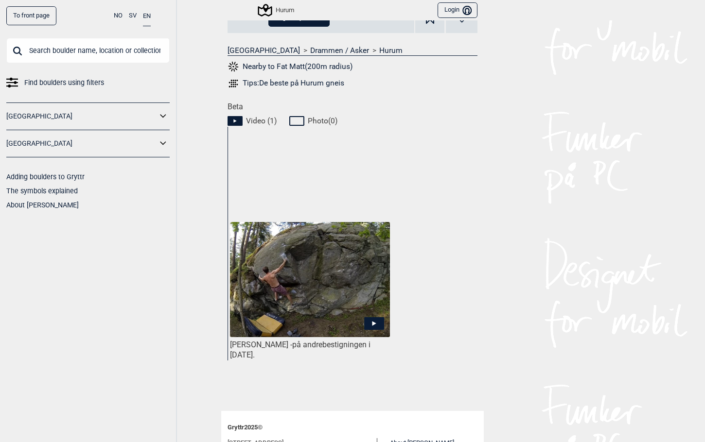
click at [371, 320] on icon at bounding box center [374, 323] width 20 height 13
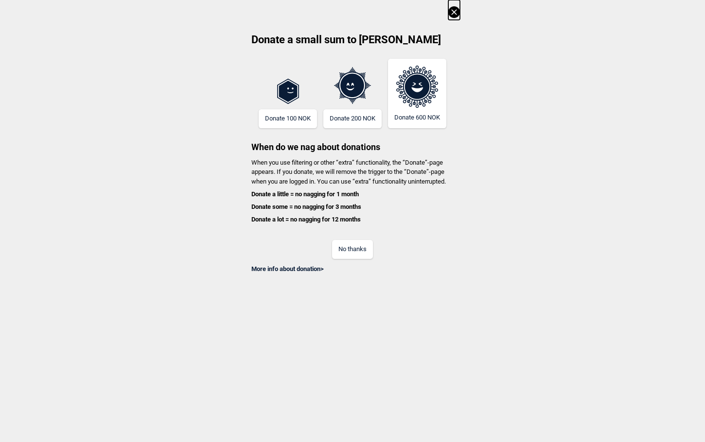
click at [453, 12] on icon at bounding box center [453, 11] width 5 height 5
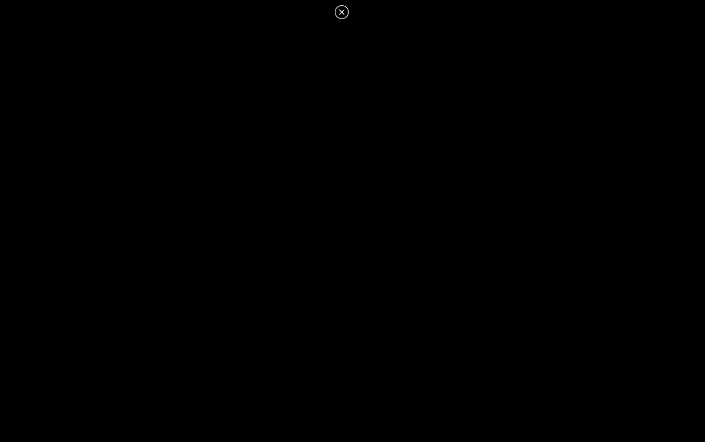
click at [341, 12] on icon at bounding box center [341, 11] width 5 height 5
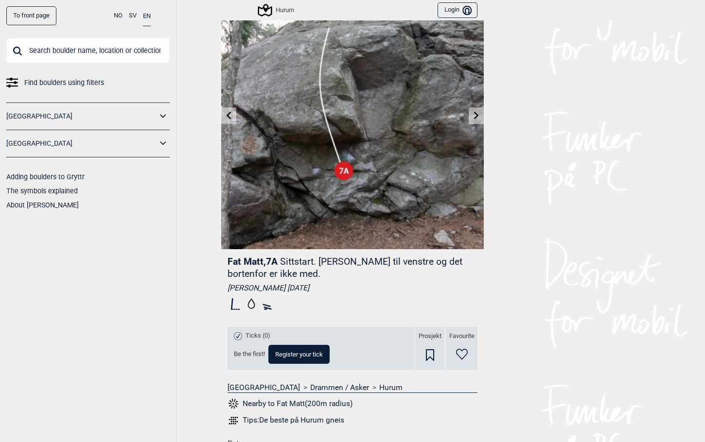
scroll to position [0, 0]
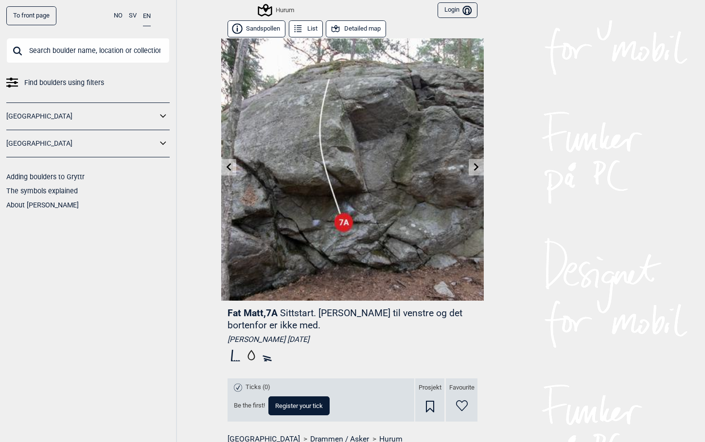
click at [361, 27] on button "Detailed map" at bounding box center [356, 28] width 60 height 17
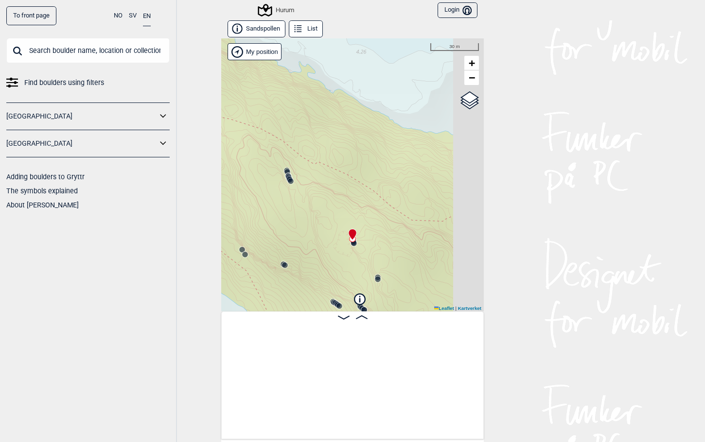
scroll to position [0, 2299]
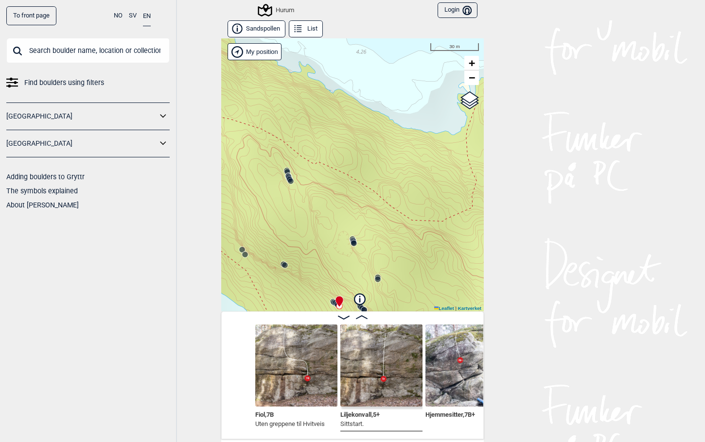
scroll to position [0, 3336]
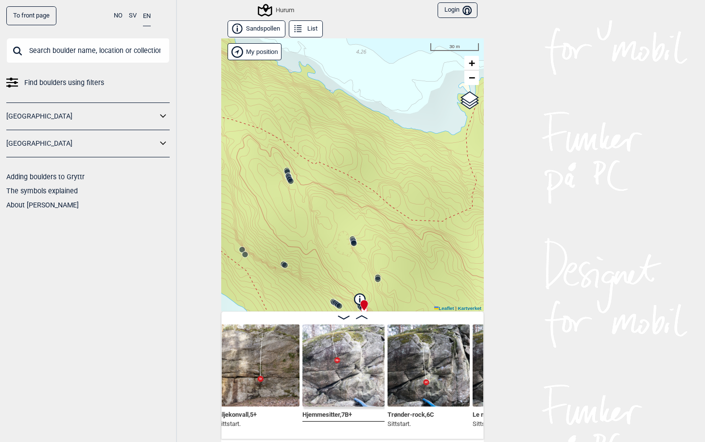
scroll to position [0, 3433]
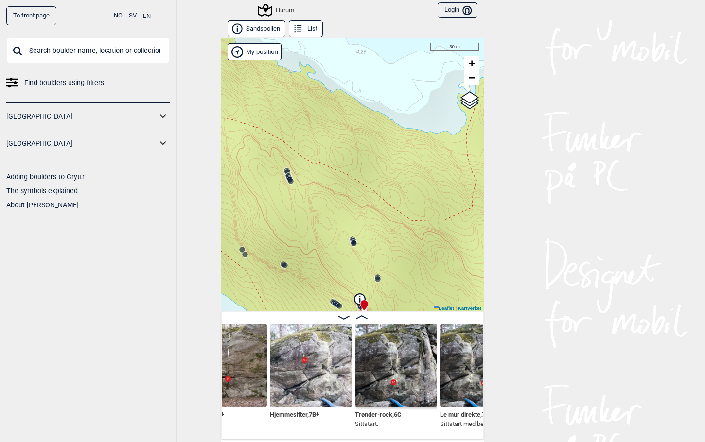
scroll to position [0, 3426]
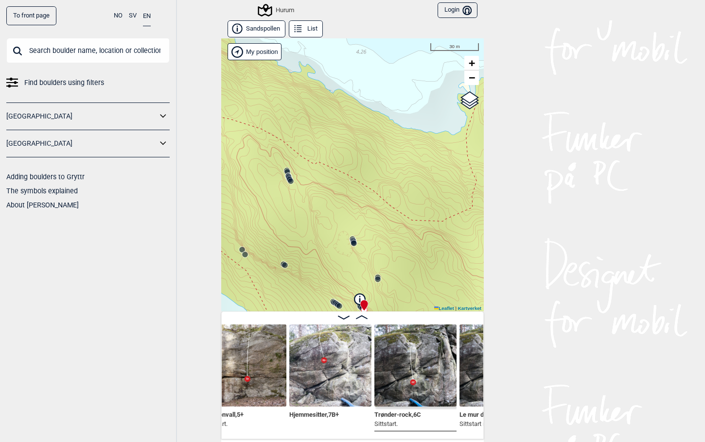
click at [319, 369] on img at bounding box center [330, 366] width 82 height 82
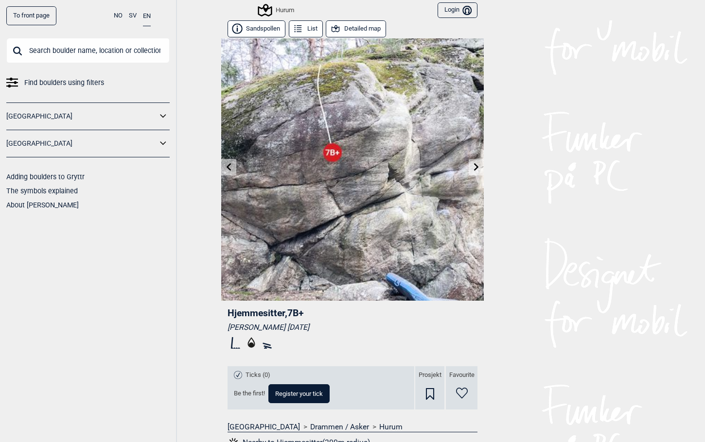
click at [225, 165] on icon at bounding box center [229, 167] width 8 height 8
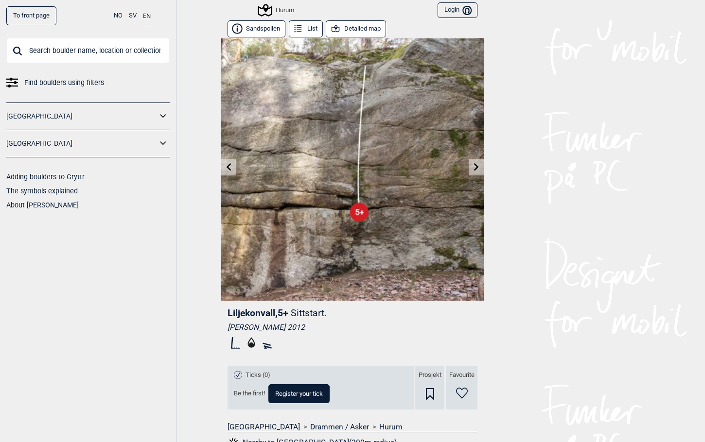
click at [476, 167] on icon at bounding box center [476, 167] width 8 height 8
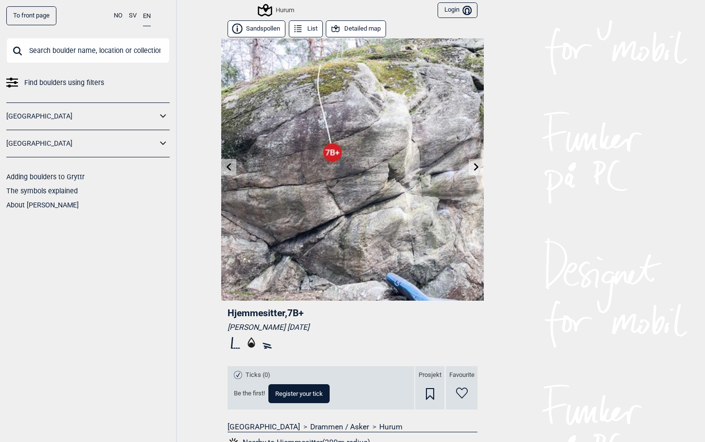
click at [348, 26] on button "Detailed map" at bounding box center [356, 28] width 60 height 17
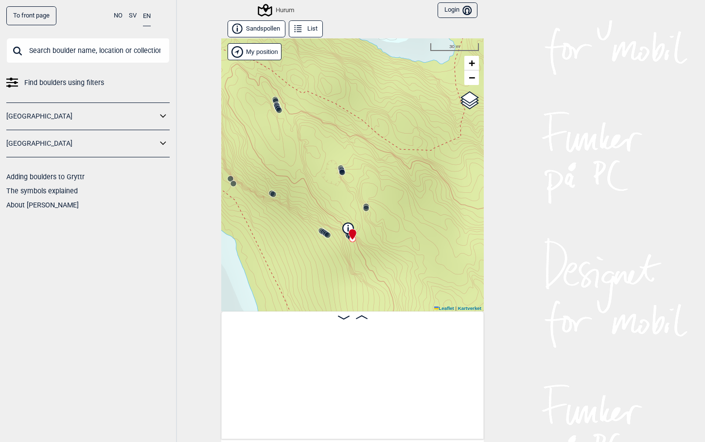
scroll to position [0, 3367]
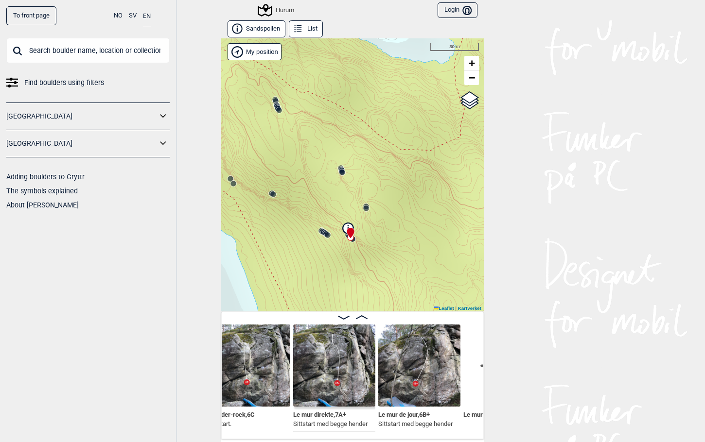
scroll to position [0, 3561]
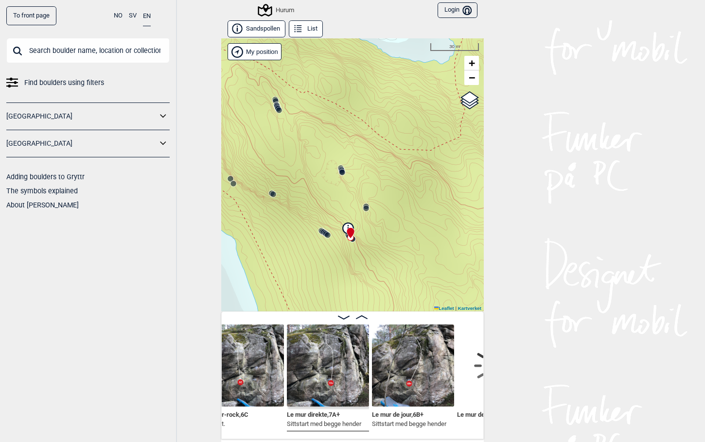
click at [315, 354] on img at bounding box center [328, 366] width 82 height 82
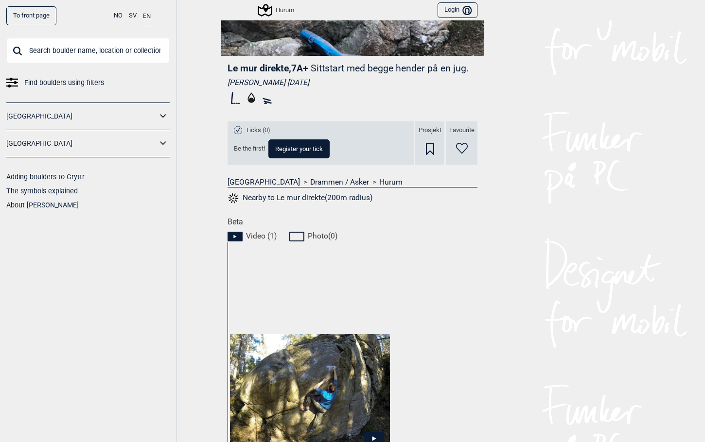
scroll to position [292, 0]
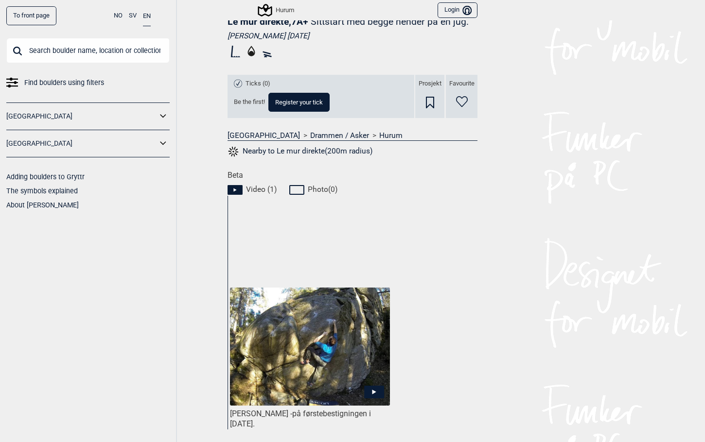
click at [372, 381] on icon at bounding box center [374, 392] width 4 height 5
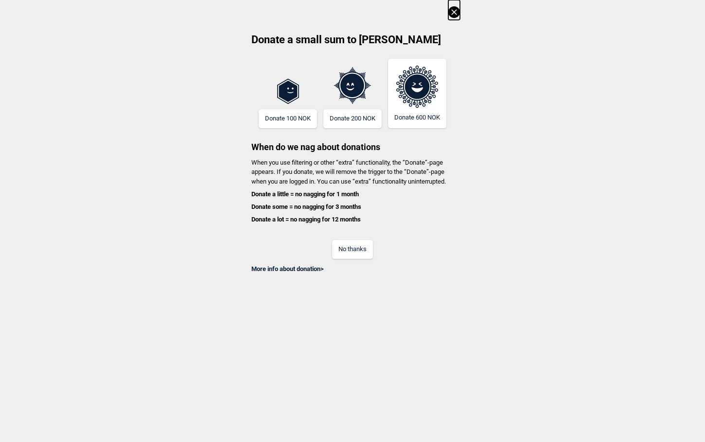
click at [452, 13] on icon at bounding box center [454, 12] width 12 height 12
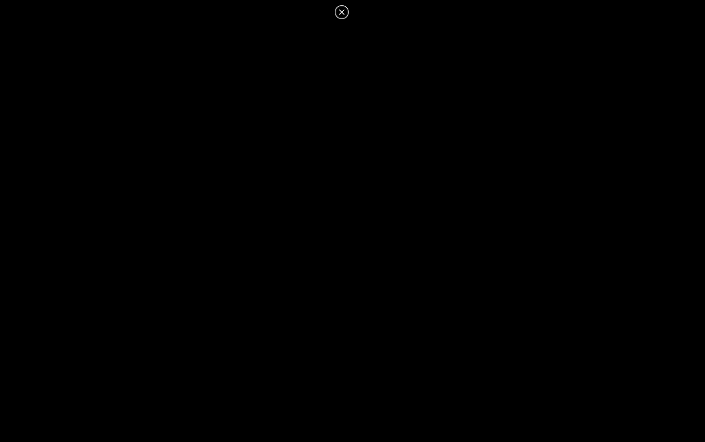
click at [341, 10] on icon at bounding box center [342, 12] width 12 height 12
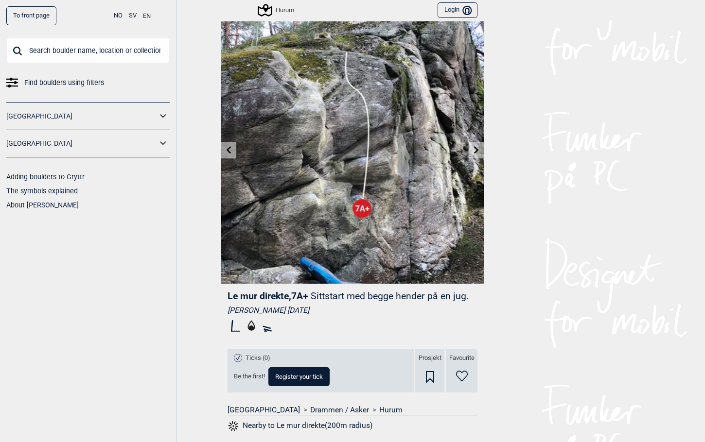
scroll to position [0, 0]
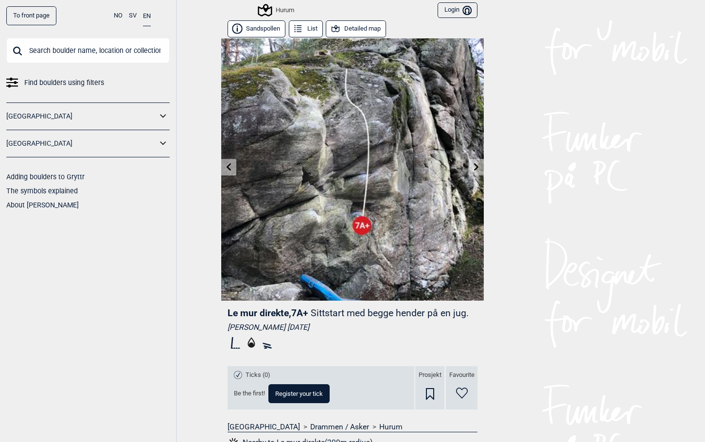
click at [345, 28] on button "Detailed map" at bounding box center [356, 28] width 60 height 17
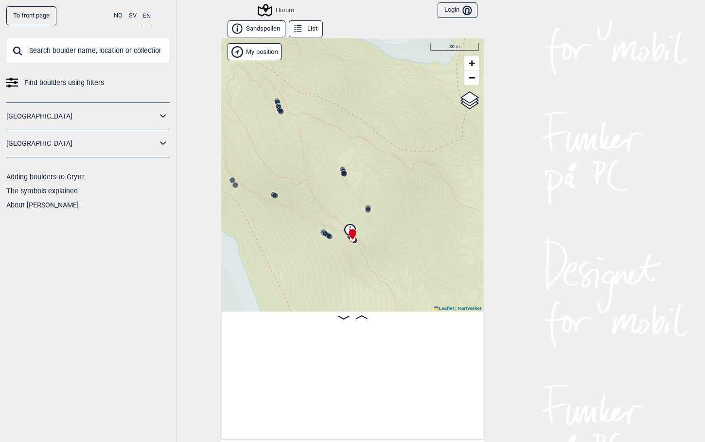
scroll to position [0, 3531]
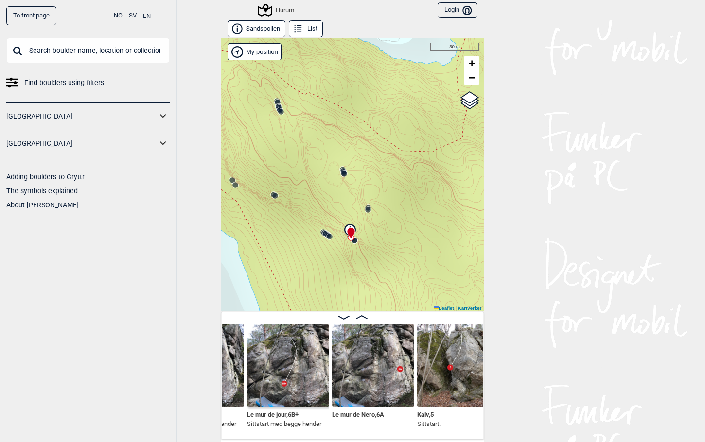
scroll to position [0, 3699]
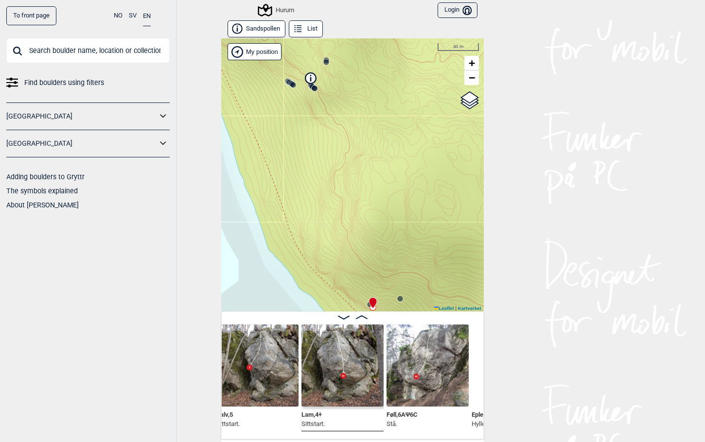
scroll to position [0, 3926]
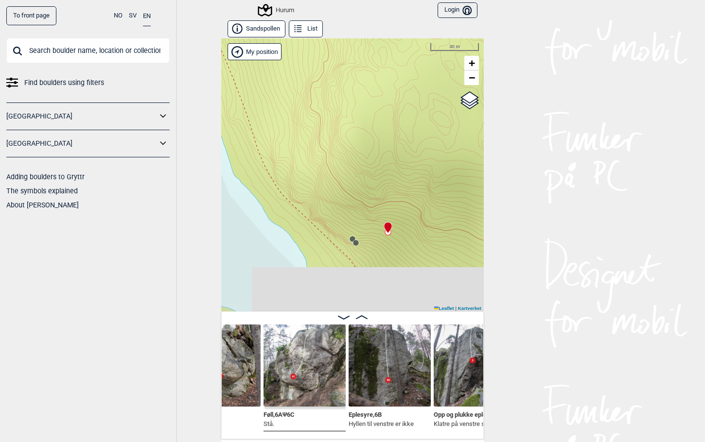
scroll to position [0, 4023]
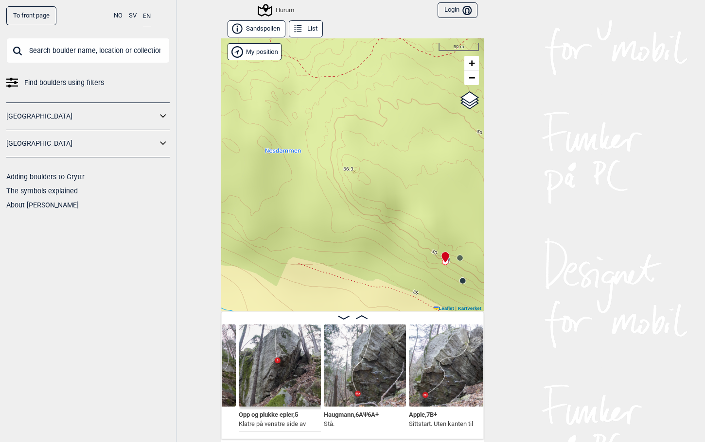
scroll to position [0, 4204]
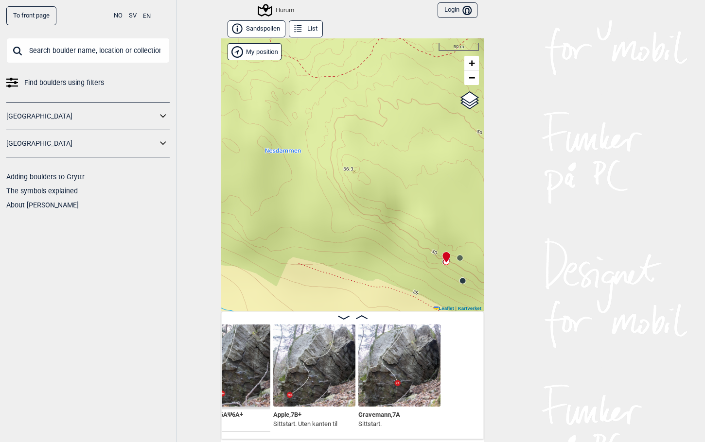
scroll to position [0, 4340]
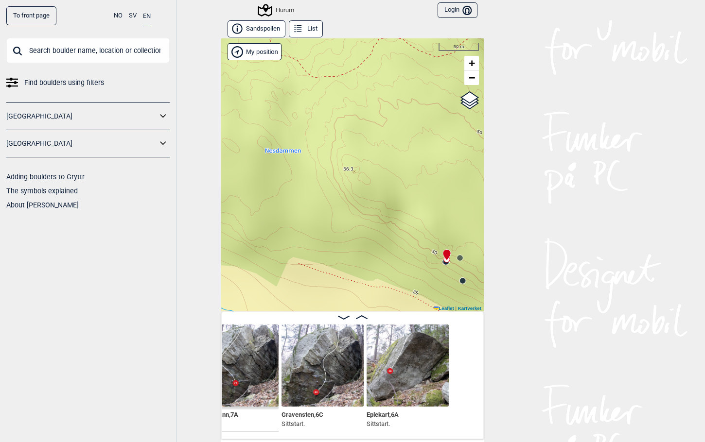
scroll to position [0, 4509]
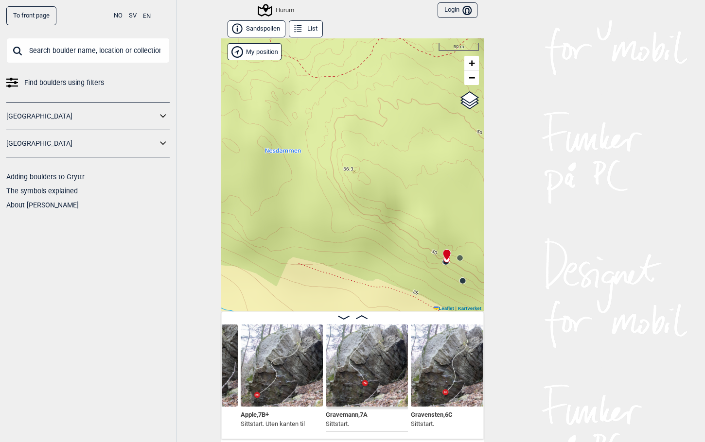
scroll to position [0, 4392]
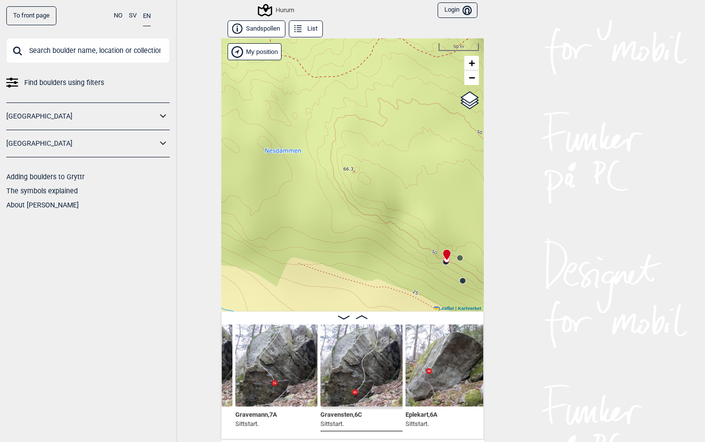
scroll to position [0, 4476]
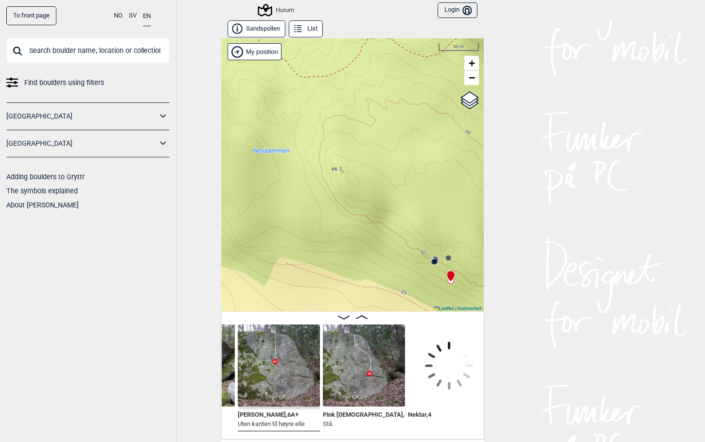
scroll to position [0, 4723]
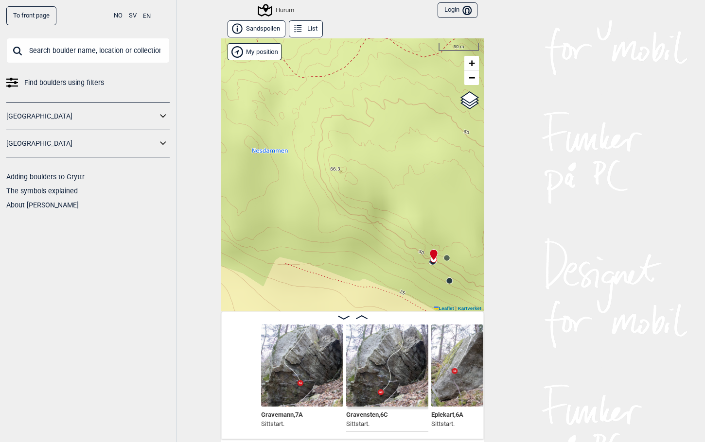
scroll to position [0, 4399]
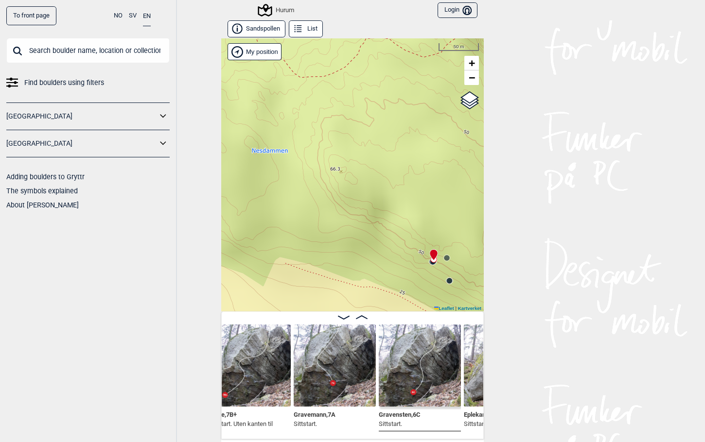
click at [325, 354] on img at bounding box center [334, 366] width 82 height 82
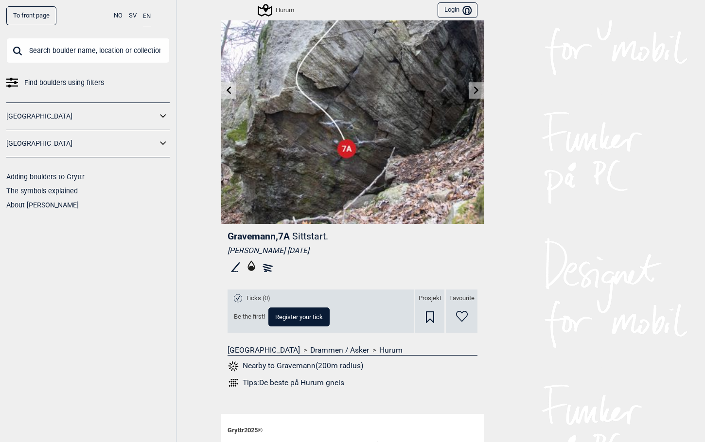
scroll to position [146, 0]
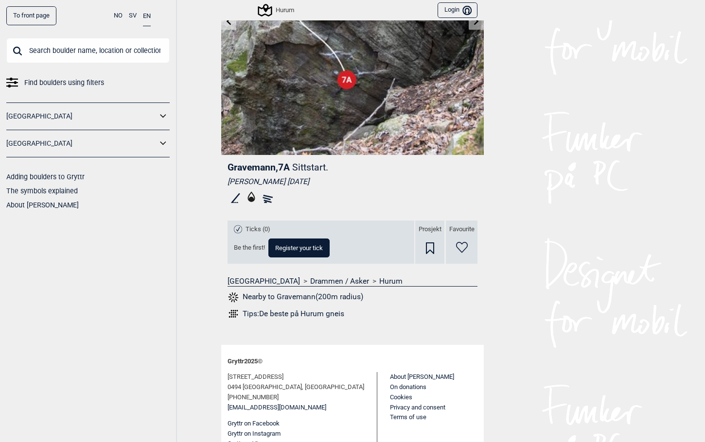
click at [291, 244] on button "Register your tick" at bounding box center [298, 248] width 61 height 19
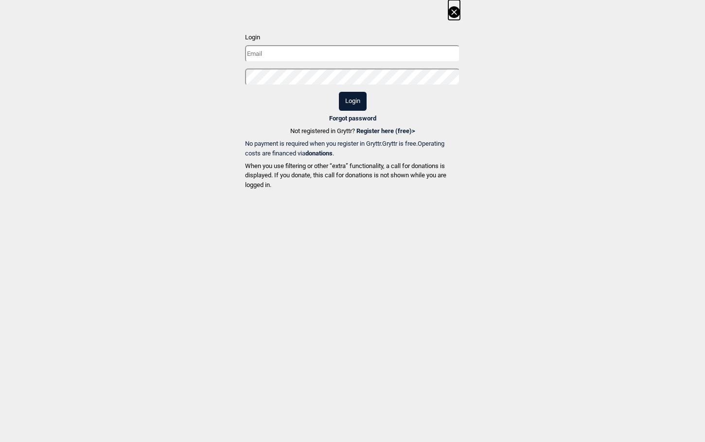
type input "[EMAIL_ADDRESS][DOMAIN_NAME]"
click at [358, 104] on button "Login" at bounding box center [353, 101] width 28 height 19
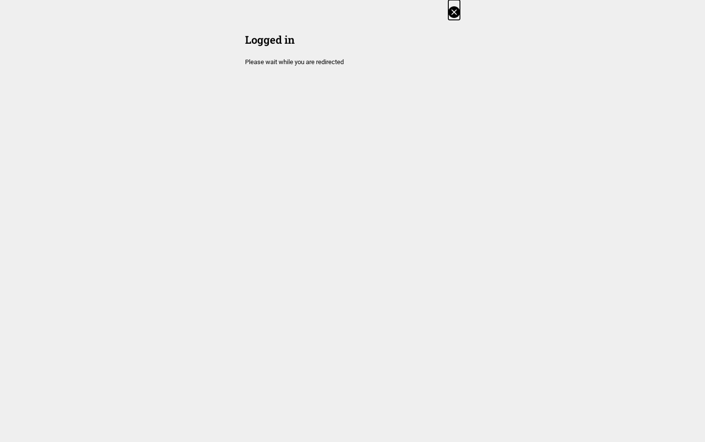
scroll to position [146, 0]
select select "384"
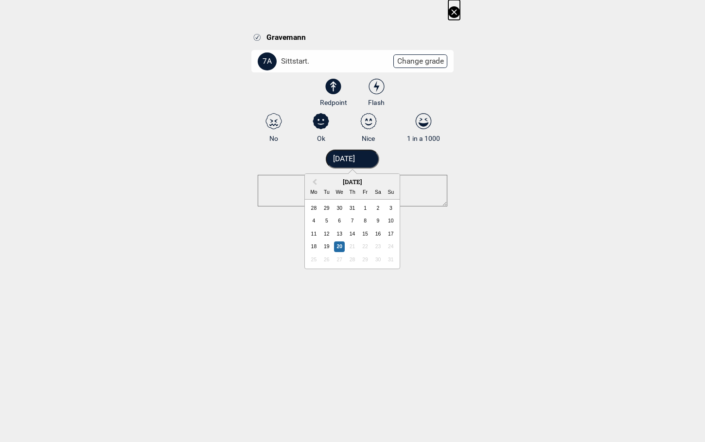
click at [351, 160] on input "[DATE]" at bounding box center [353, 159] width 54 height 19
click at [314, 182] on span "Previous Month" at bounding box center [314, 182] width 0 height 11
click at [388, 260] on div "29" at bounding box center [390, 260] width 11 height 11
type input "[DATE]"
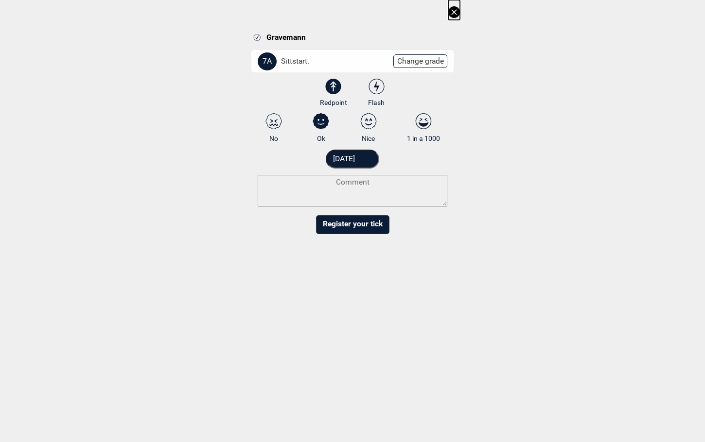
click at [377, 187] on textarea at bounding box center [352, 191] width 189 height 32
type textarea "Føltes hard"
click at [354, 238] on button "Register your tick" at bounding box center [352, 234] width 73 height 19
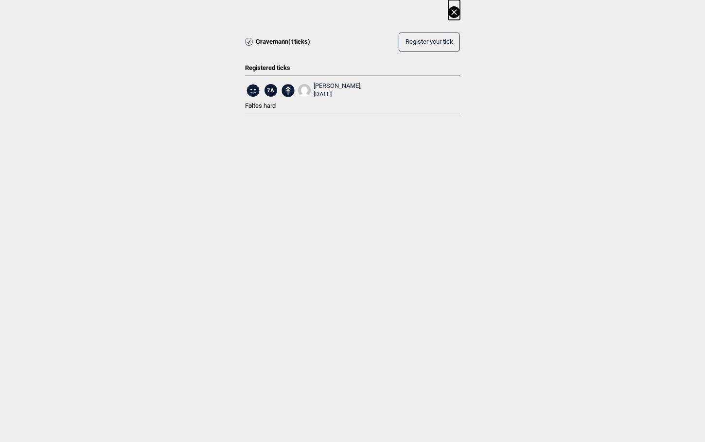
click at [454, 9] on icon at bounding box center [454, 12] width 12 height 12
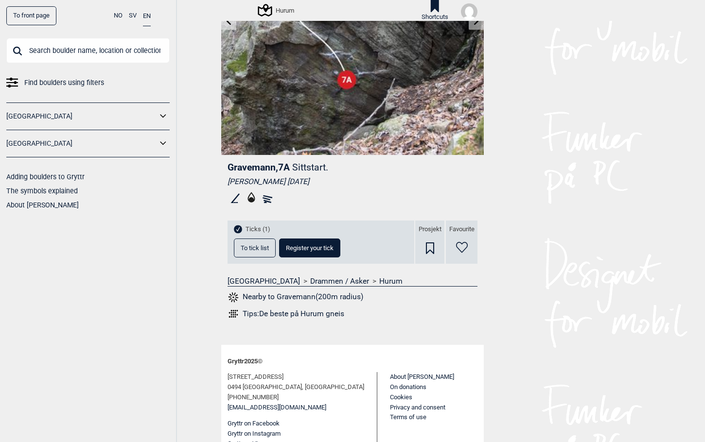
scroll to position [0, 0]
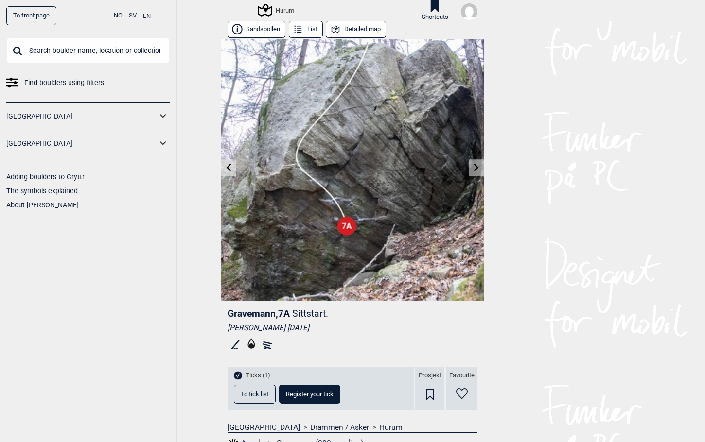
click at [356, 30] on button "Detailed map" at bounding box center [356, 29] width 60 height 17
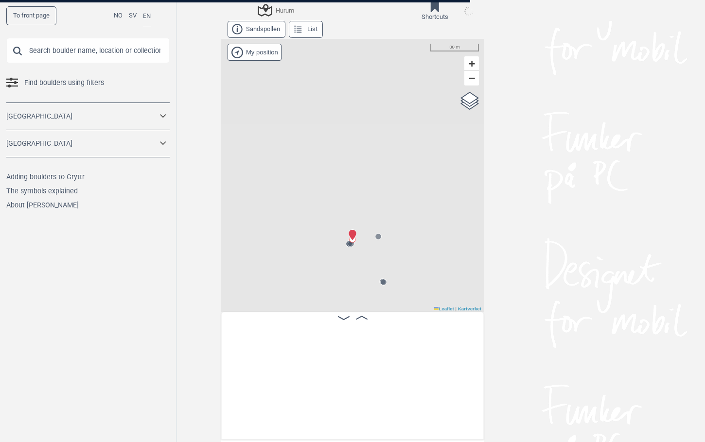
scroll to position [0, 4352]
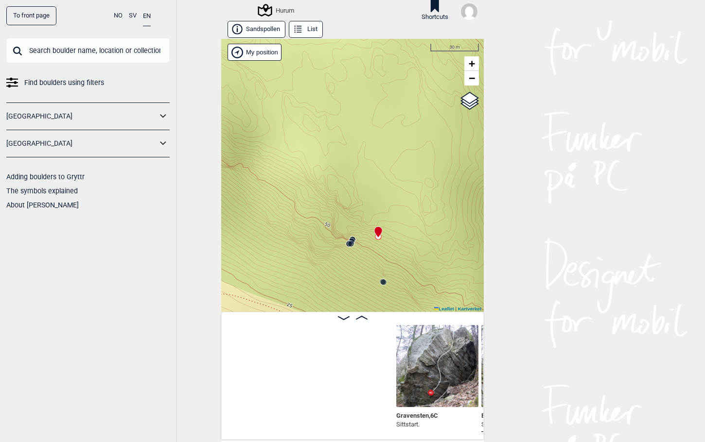
scroll to position [0, 4580]
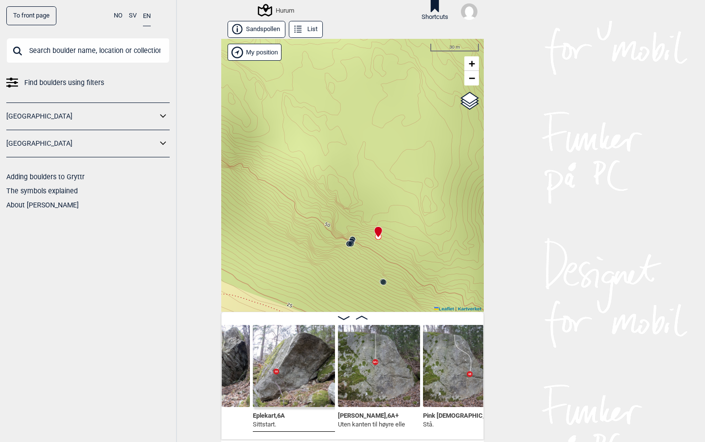
scroll to position [0, 4809]
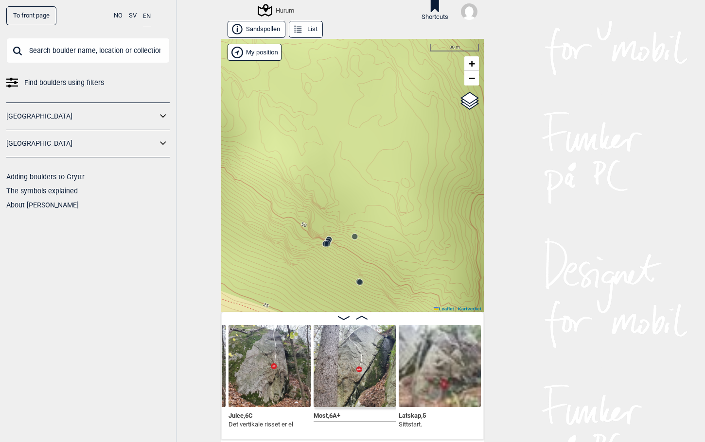
scroll to position [0, 4958]
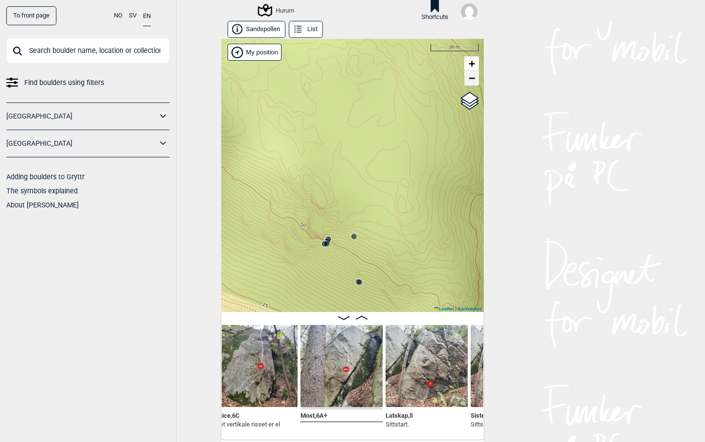
click at [475, 76] on link "−" at bounding box center [471, 78] width 15 height 15
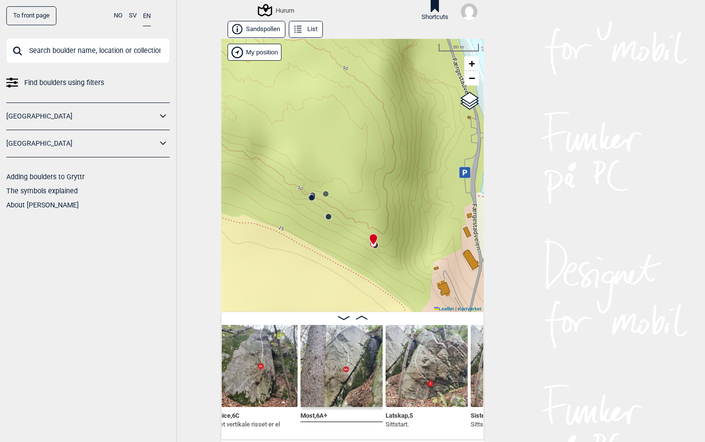
drag, startPoint x: 353, startPoint y: 221, endPoint x: 326, endPoint y: 176, distance: 51.9
click at [326, 176] on div "Hurum" at bounding box center [352, 175] width 262 height 273
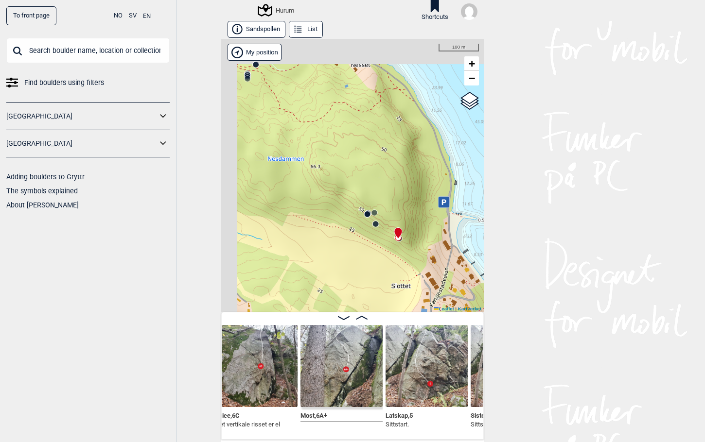
drag, startPoint x: 304, startPoint y: 196, endPoint x: 344, endPoint y: 204, distance: 40.1
click at [344, 204] on div "Hurum" at bounding box center [352, 175] width 262 height 273
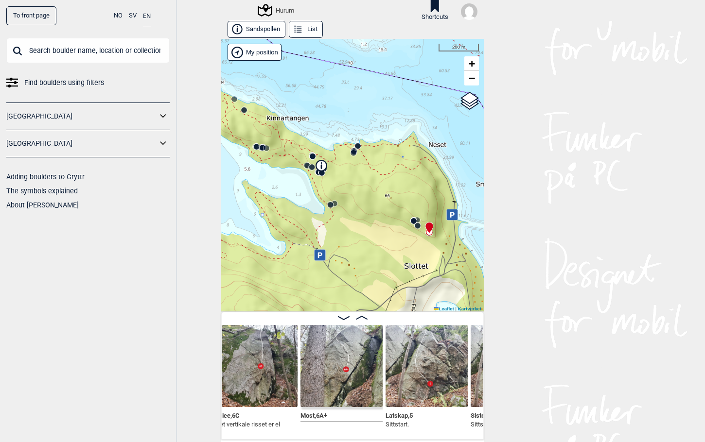
drag, startPoint x: 336, startPoint y: 197, endPoint x: 384, endPoint y: 209, distance: 49.5
click at [384, 209] on div "Hurum" at bounding box center [352, 175] width 262 height 273
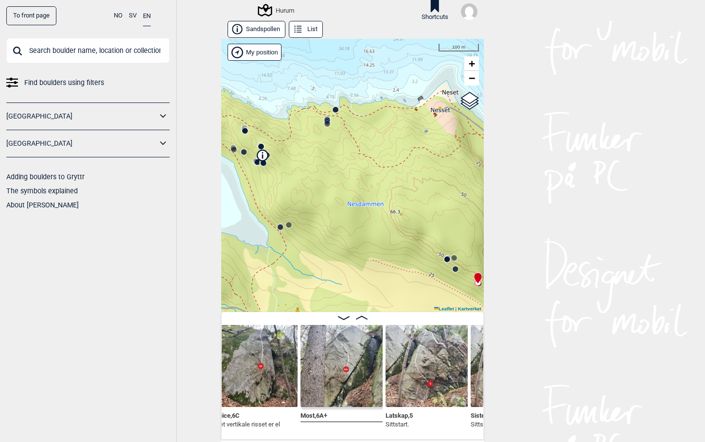
drag, startPoint x: 362, startPoint y: 182, endPoint x: 370, endPoint y: 209, distance: 27.8
click at [370, 209] on div "Hurum" at bounding box center [352, 175] width 262 height 273
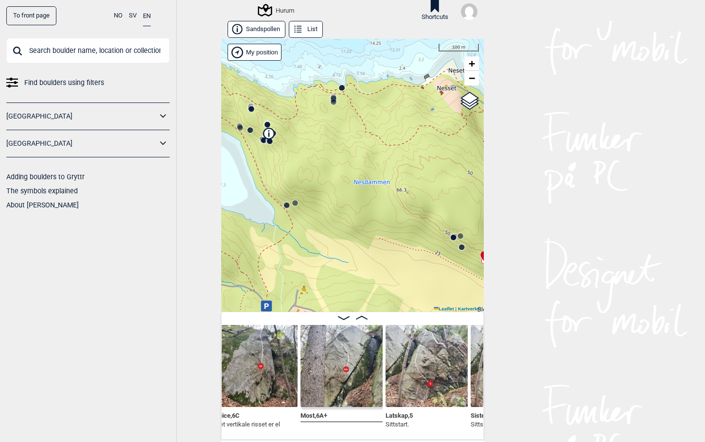
drag, startPoint x: 286, startPoint y: 169, endPoint x: 290, endPoint y: 147, distance: 22.2
click at [290, 147] on div "Hurum" at bounding box center [352, 175] width 262 height 273
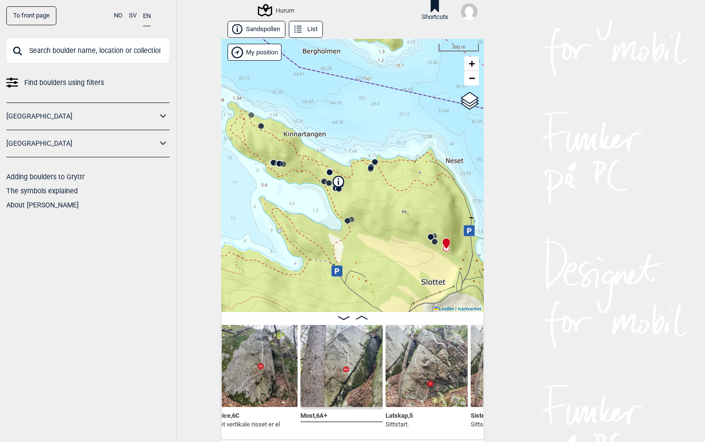
drag, startPoint x: 313, startPoint y: 153, endPoint x: 366, endPoint y: 192, distance: 65.6
click at [366, 192] on div "Hurum" at bounding box center [352, 175] width 262 height 273
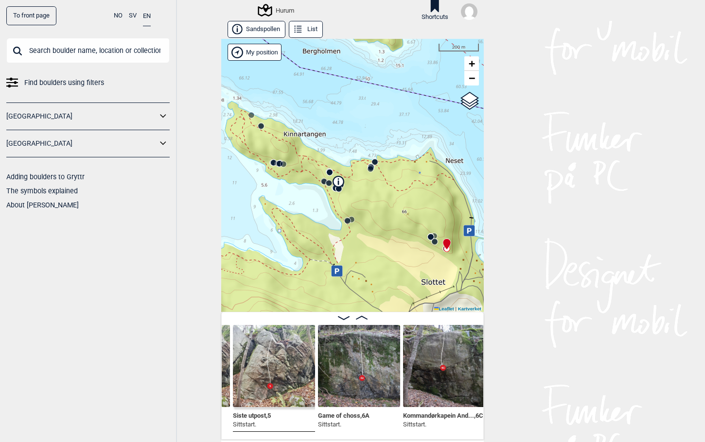
scroll to position [0, 5246]
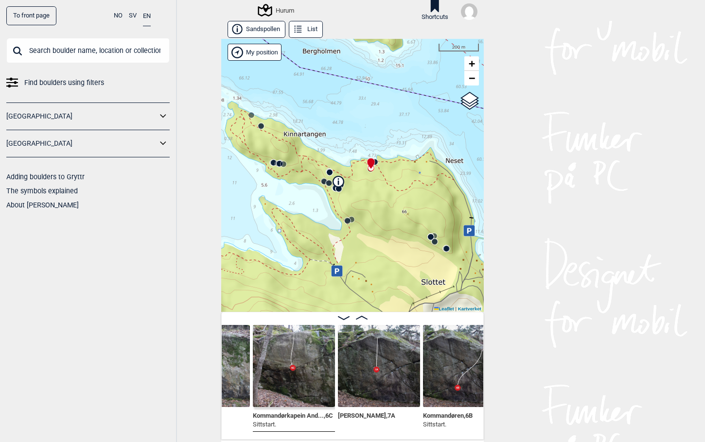
scroll to position [0, 5371]
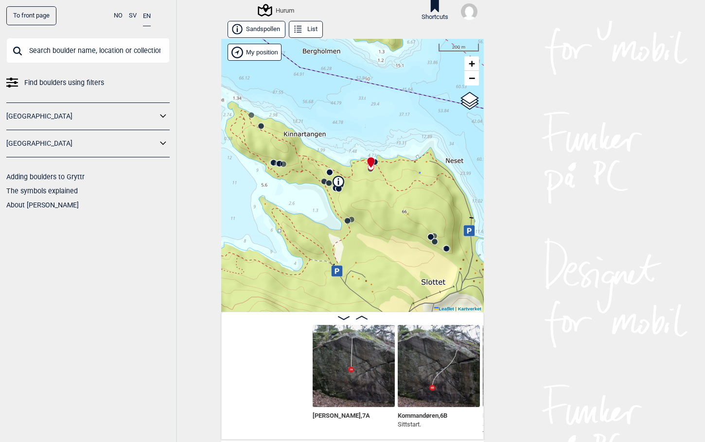
scroll to position [0, 5599]
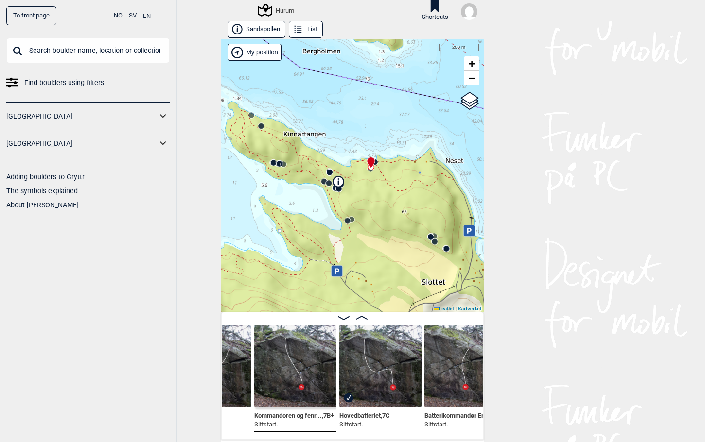
scroll to position [0, 5828]
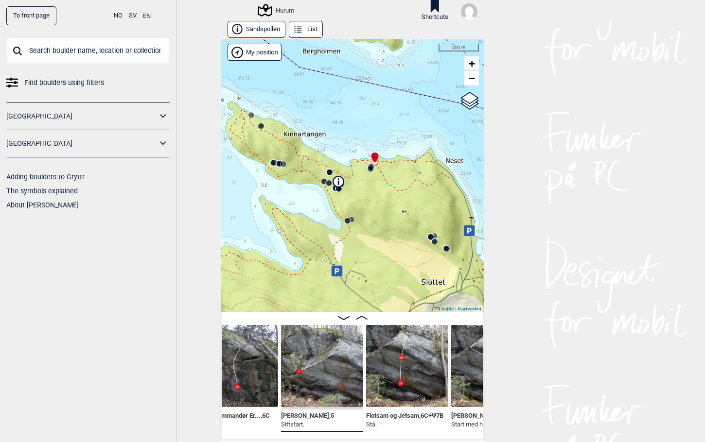
scroll to position [0, 6043]
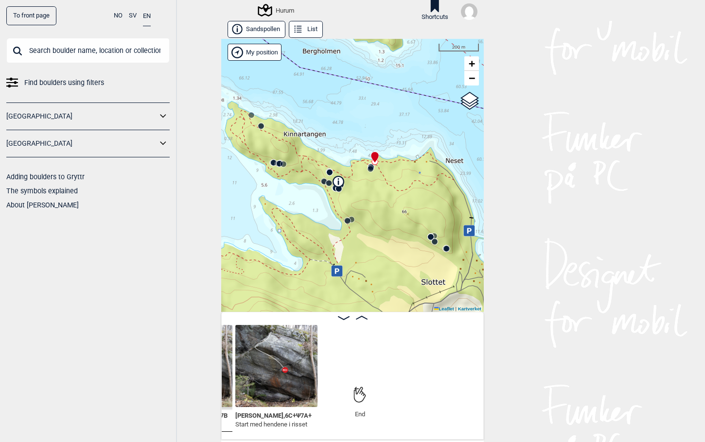
scroll to position [0, 5815]
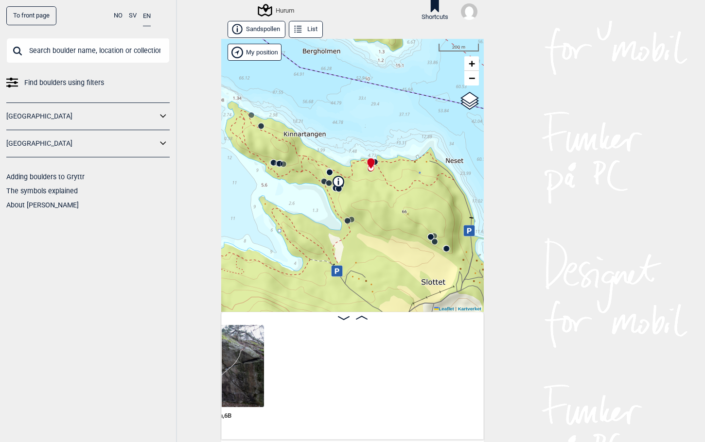
scroll to position [0, 5358]
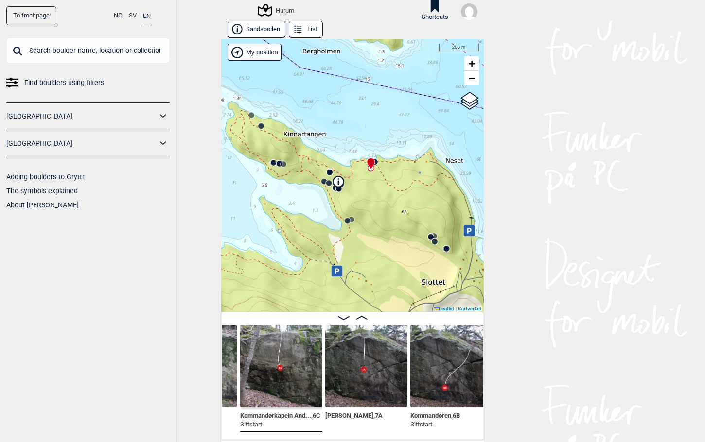
click at [369, 363] on img at bounding box center [366, 366] width 82 height 82
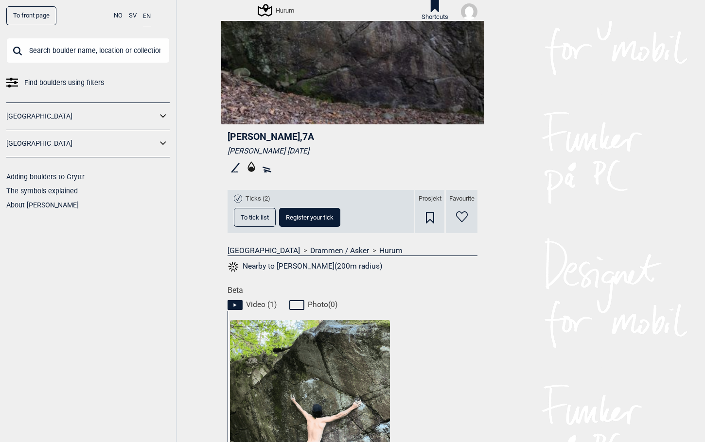
scroll to position [194, 0]
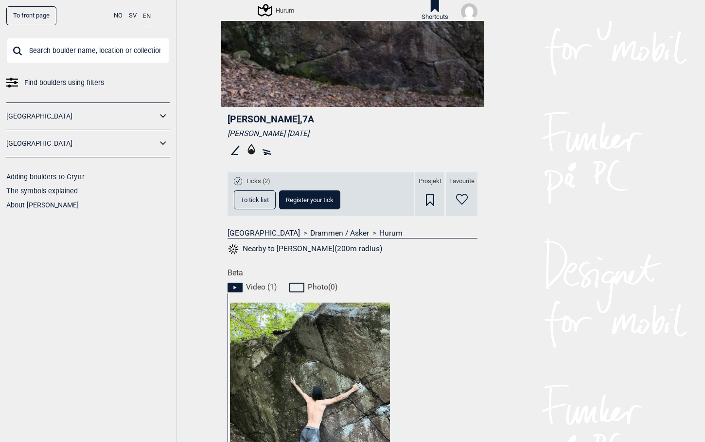
click at [303, 195] on button "Register your tick" at bounding box center [309, 199] width 61 height 19
select select "384"
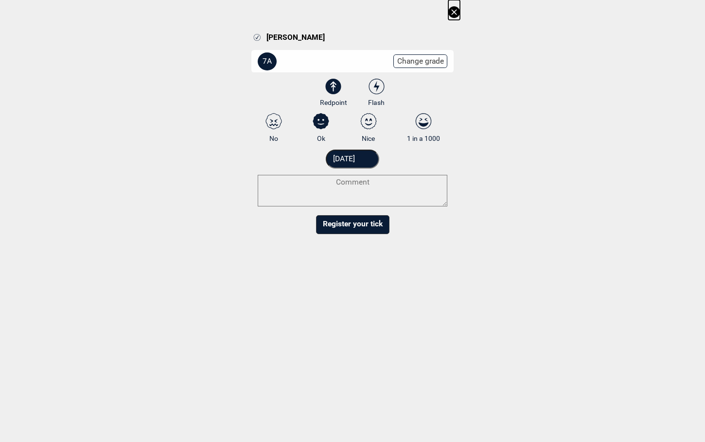
click at [367, 120] on icon at bounding box center [367, 122] width 7 height 7
click at [367, 125] on input "Nice" at bounding box center [368, 128] width 6 height 6
radio input "true"
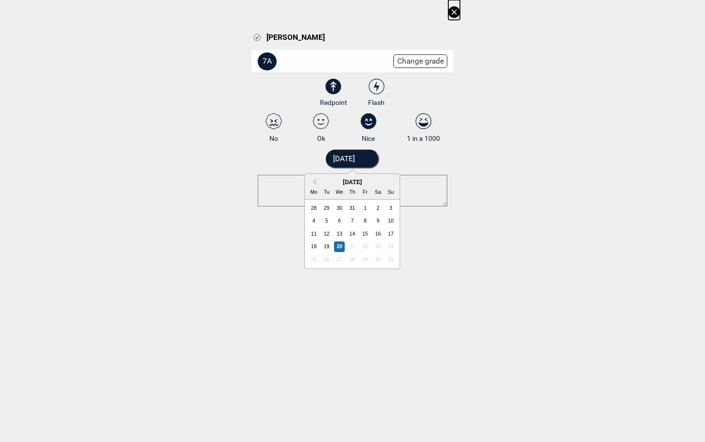
click at [350, 158] on input "[DATE]" at bounding box center [353, 159] width 54 height 19
click at [314, 181] on span "Previous Month" at bounding box center [314, 182] width 0 height 11
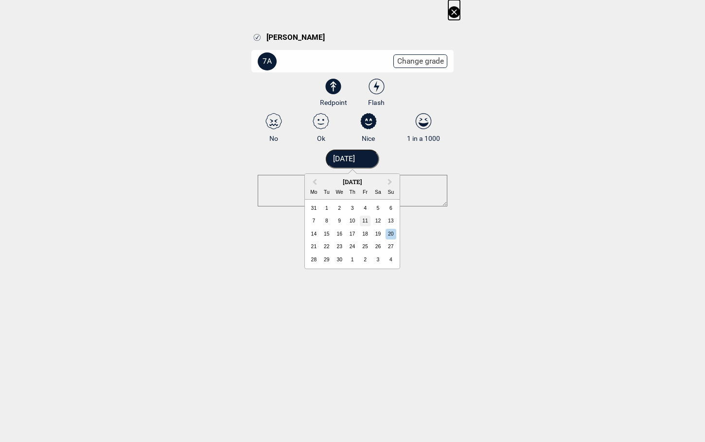
click at [361, 222] on div "11" at bounding box center [365, 221] width 11 height 11
type input "[DATE]"
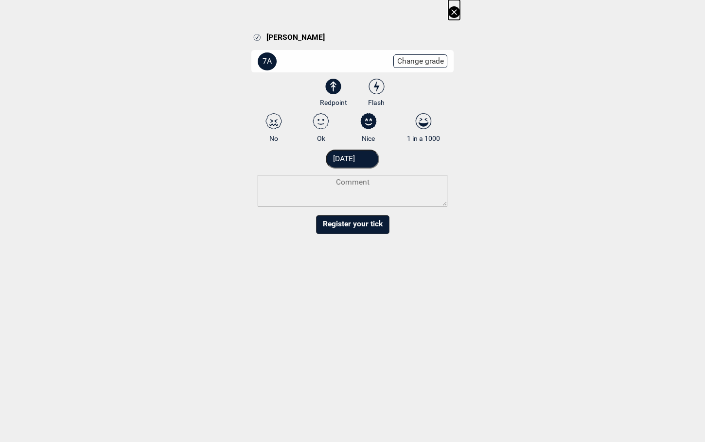
click at [349, 186] on textarea at bounding box center [352, 191] width 189 height 32
type textarea "Morpho"
click at [355, 241] on button "Register your tick" at bounding box center [352, 234] width 73 height 19
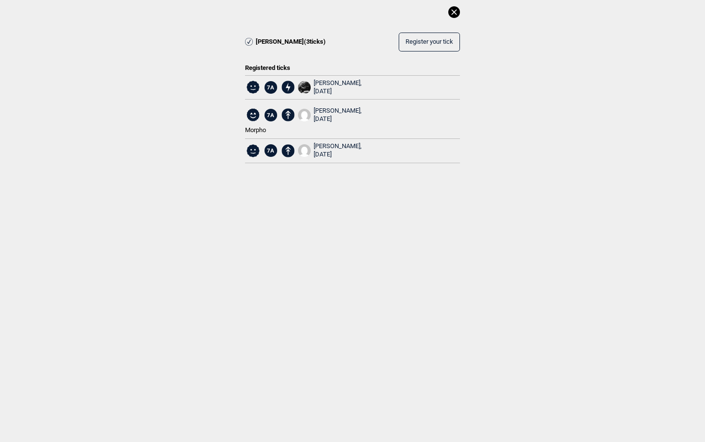
click at [456, 11] on icon at bounding box center [454, 12] width 12 height 12
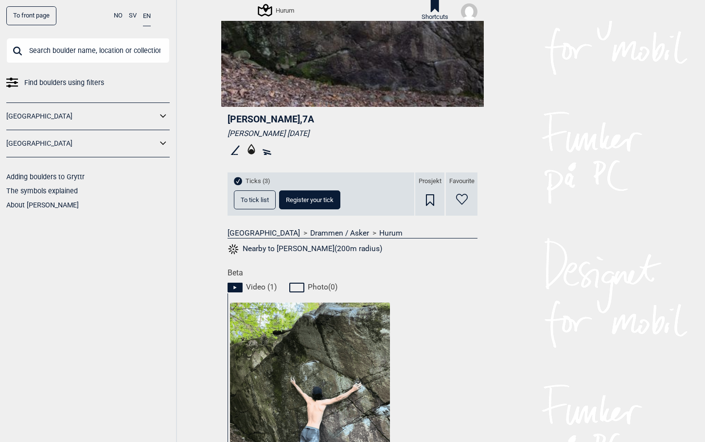
scroll to position [0, 0]
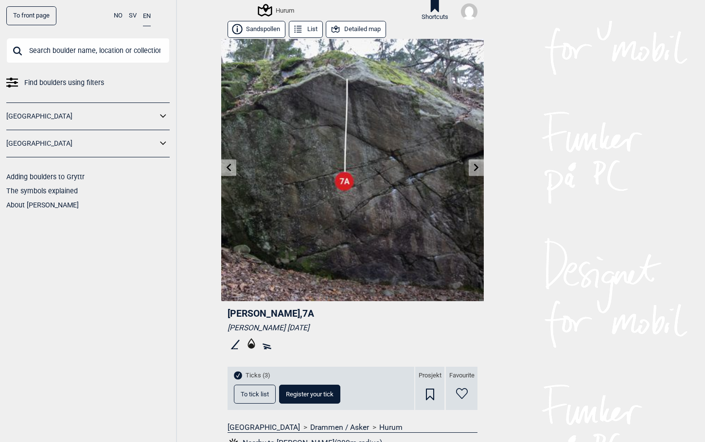
click at [357, 30] on button "Detailed map" at bounding box center [356, 29] width 60 height 17
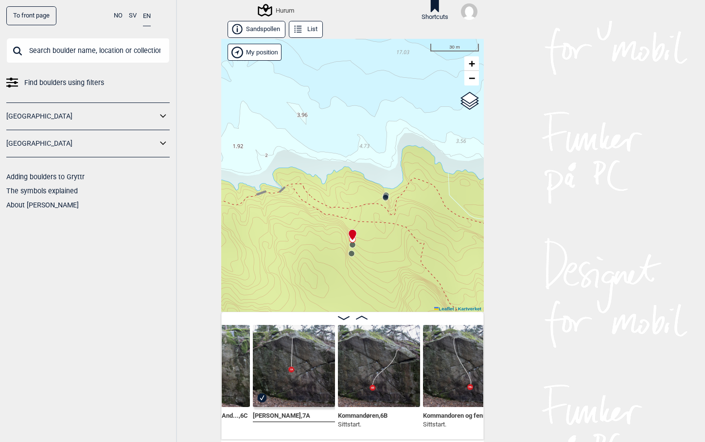
scroll to position [0, 5415]
